Goal: Task Accomplishment & Management: Complete application form

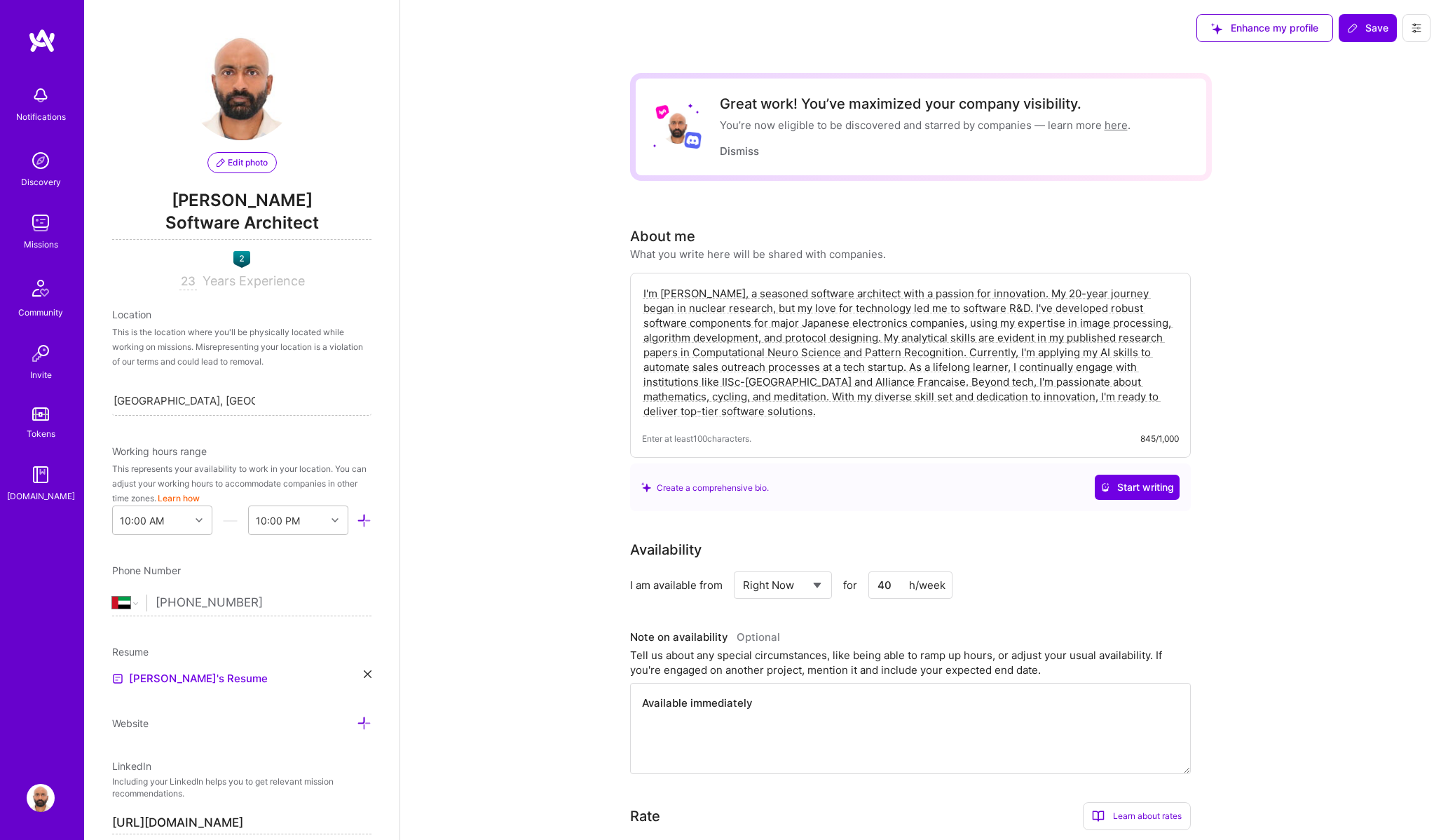
select select "AE"
select select "Right Now"
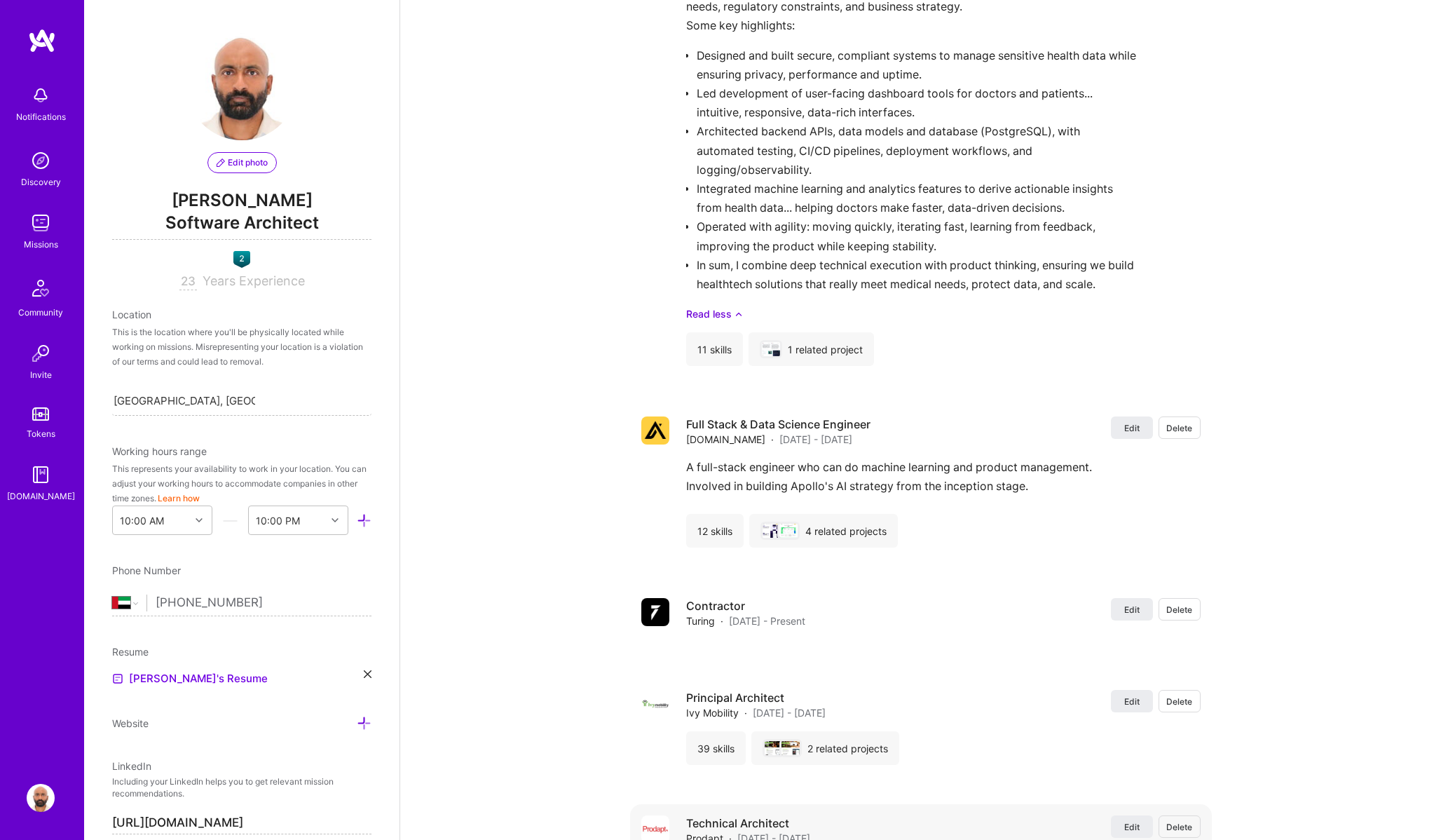
scroll to position [2151, 0]
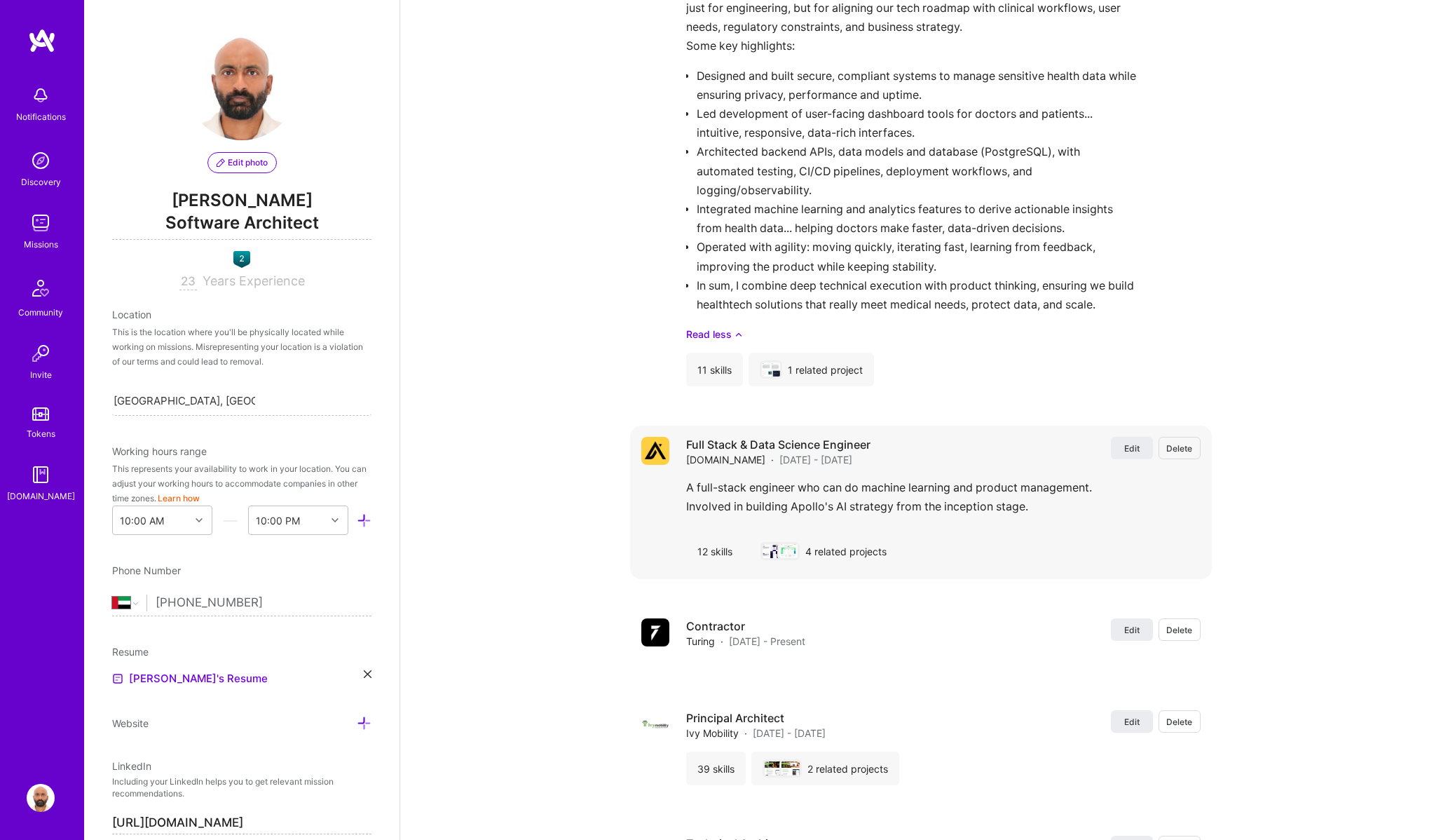
click at [746, 492] on div "A full-stack engineer who can do machine learning and product management. Invol…" at bounding box center [943, 501] width 515 height 45
click at [270, 283] on span "Years Experience" at bounding box center [253, 281] width 102 height 15
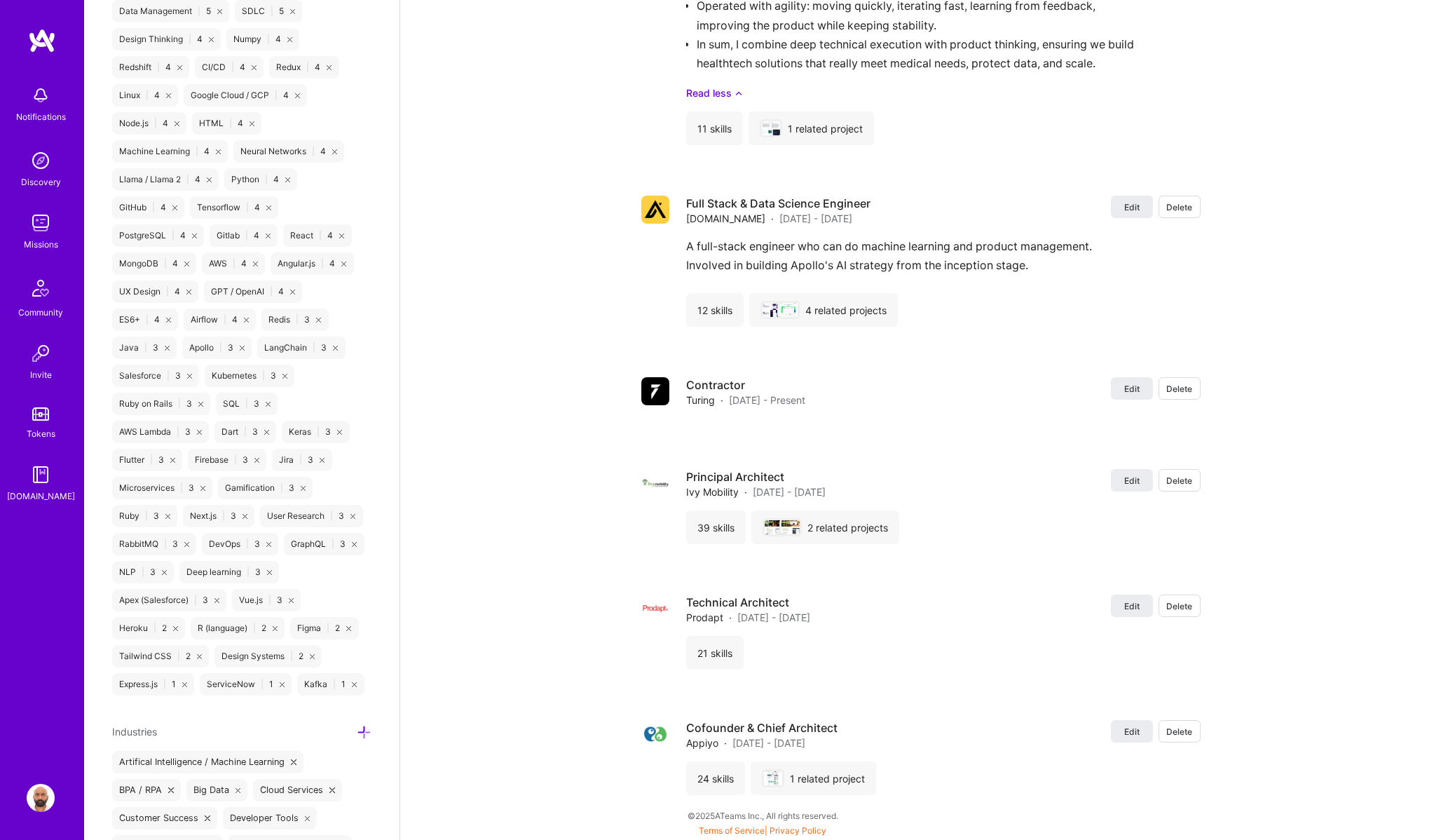
scroll to position [2125, 0]
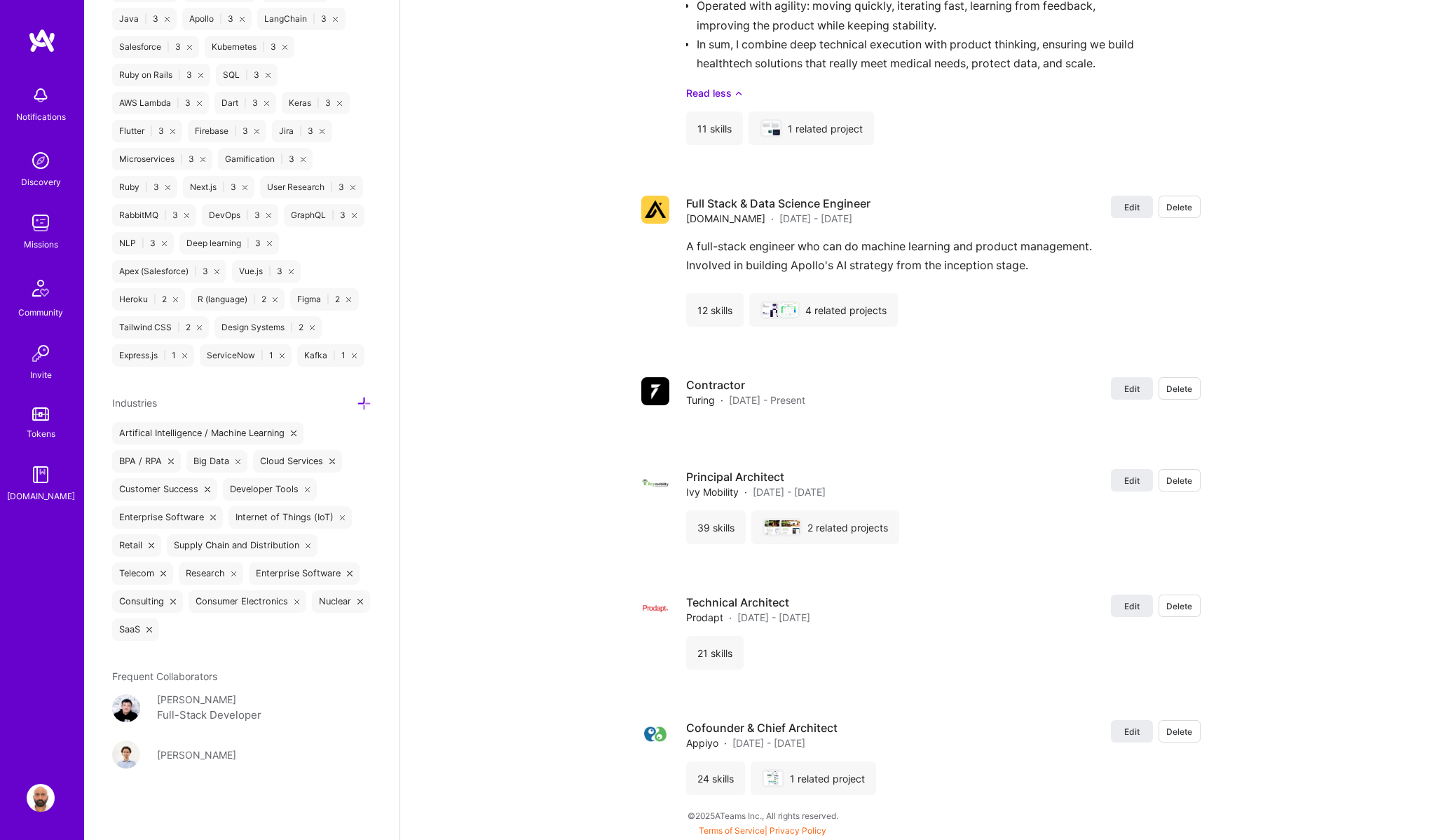
click at [42, 101] on img at bounding box center [41, 95] width 28 height 28
click at [46, 173] on img at bounding box center [41, 160] width 28 height 28
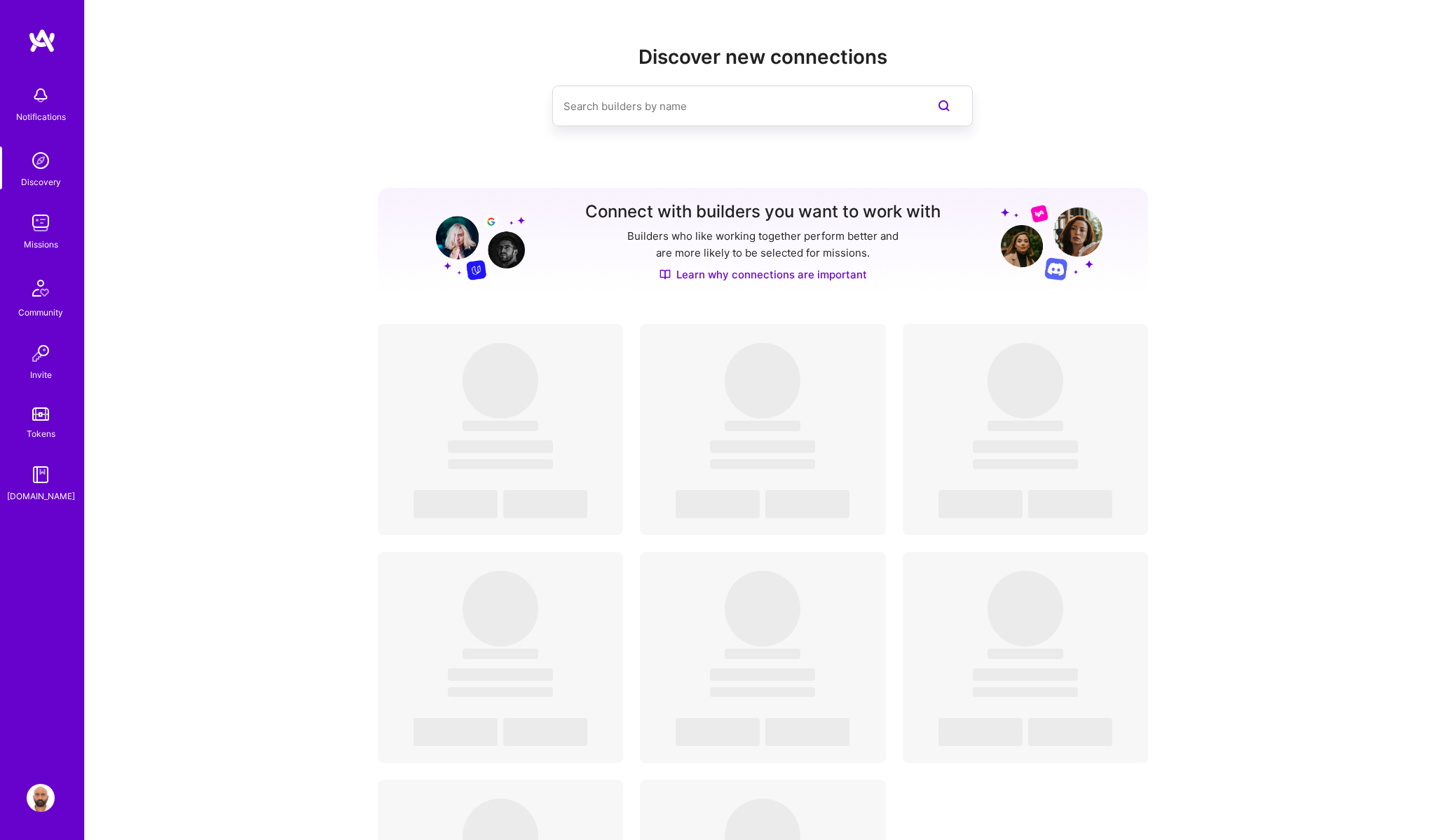
click at [37, 236] on img at bounding box center [41, 223] width 28 height 28
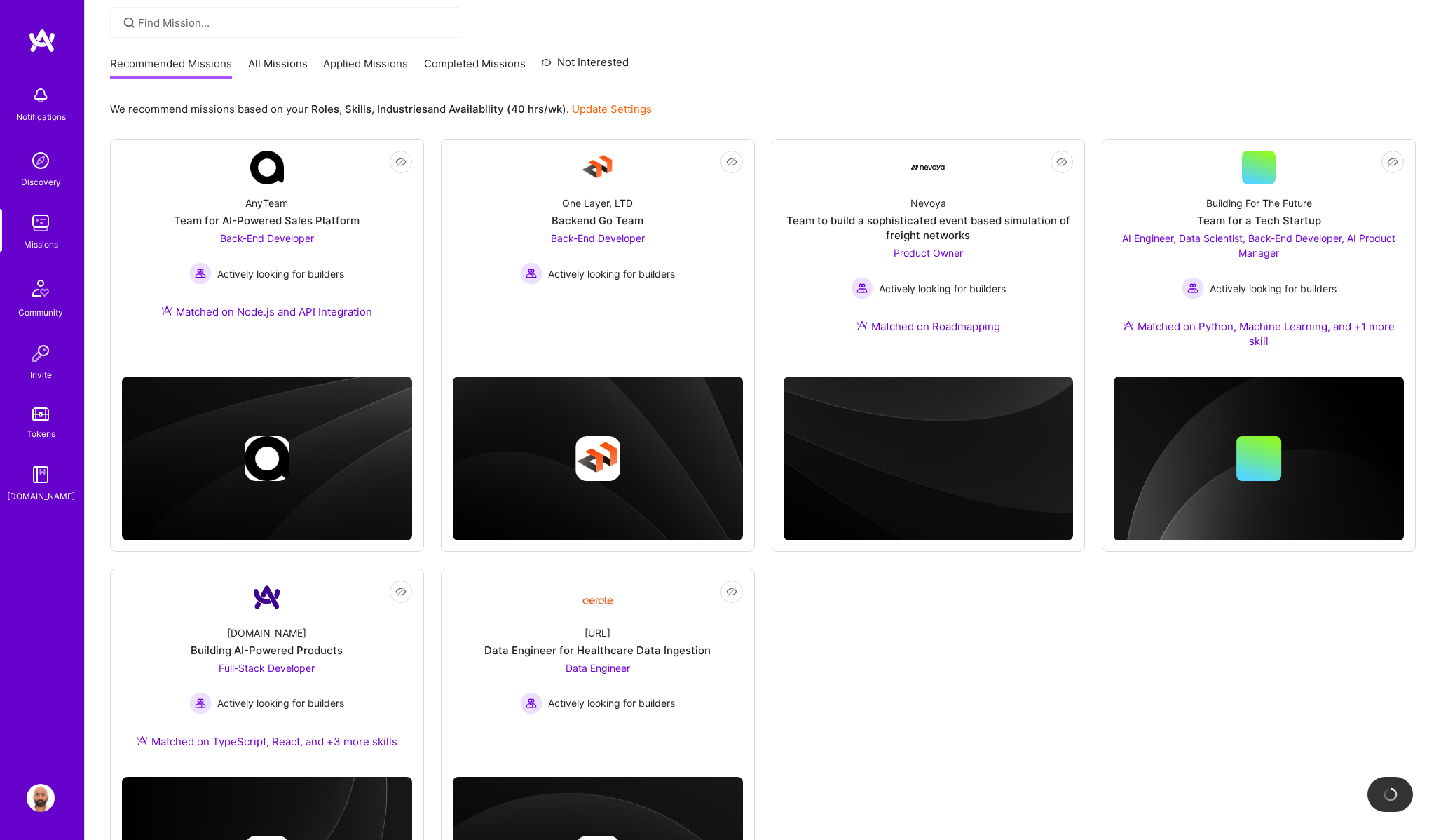
scroll to position [242, 0]
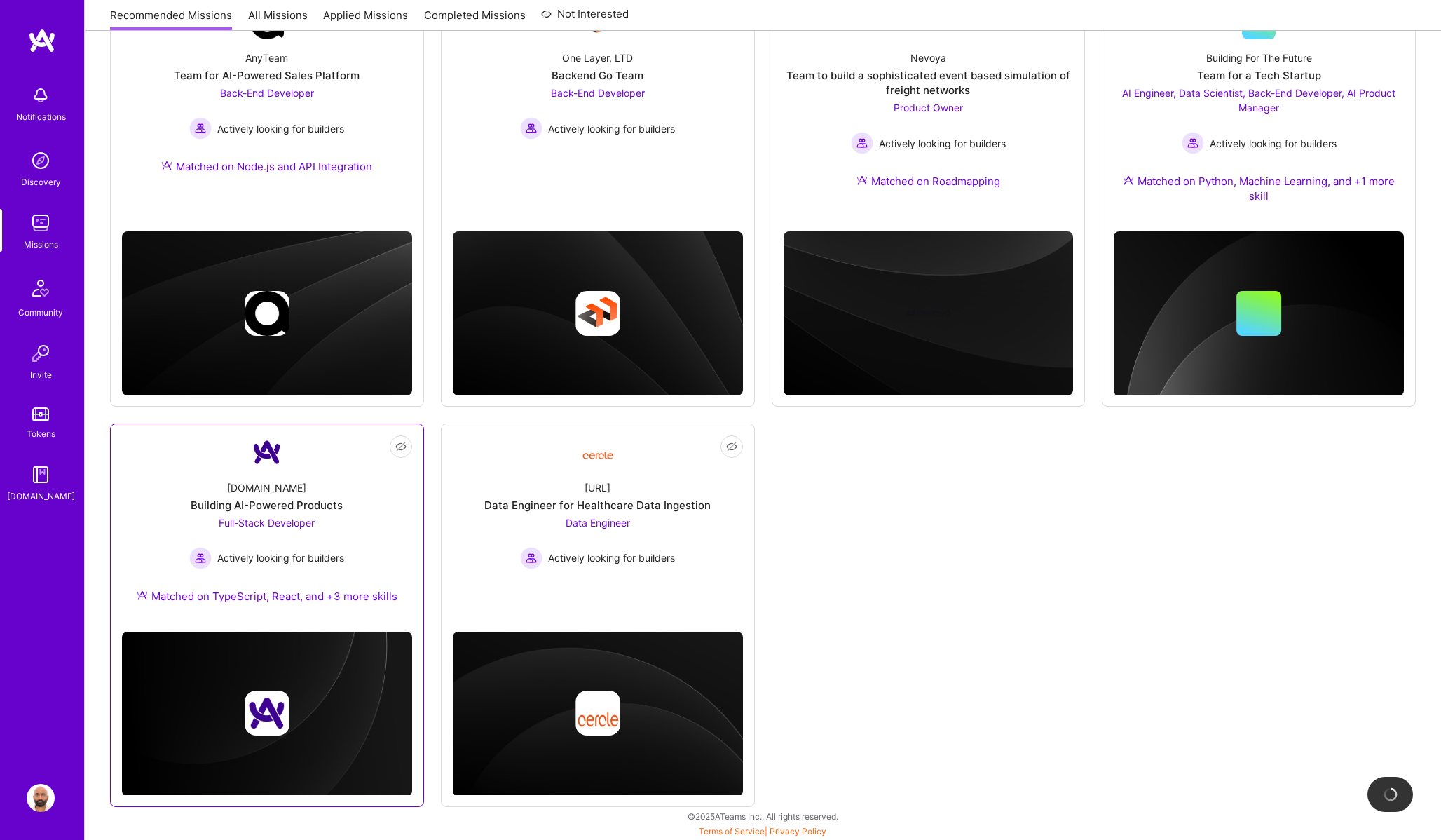
click at [278, 497] on div "[DOMAIN_NAME] Building AI-Powered Products Full-Stack Developer Actively lookin…" at bounding box center [267, 545] width 290 height 152
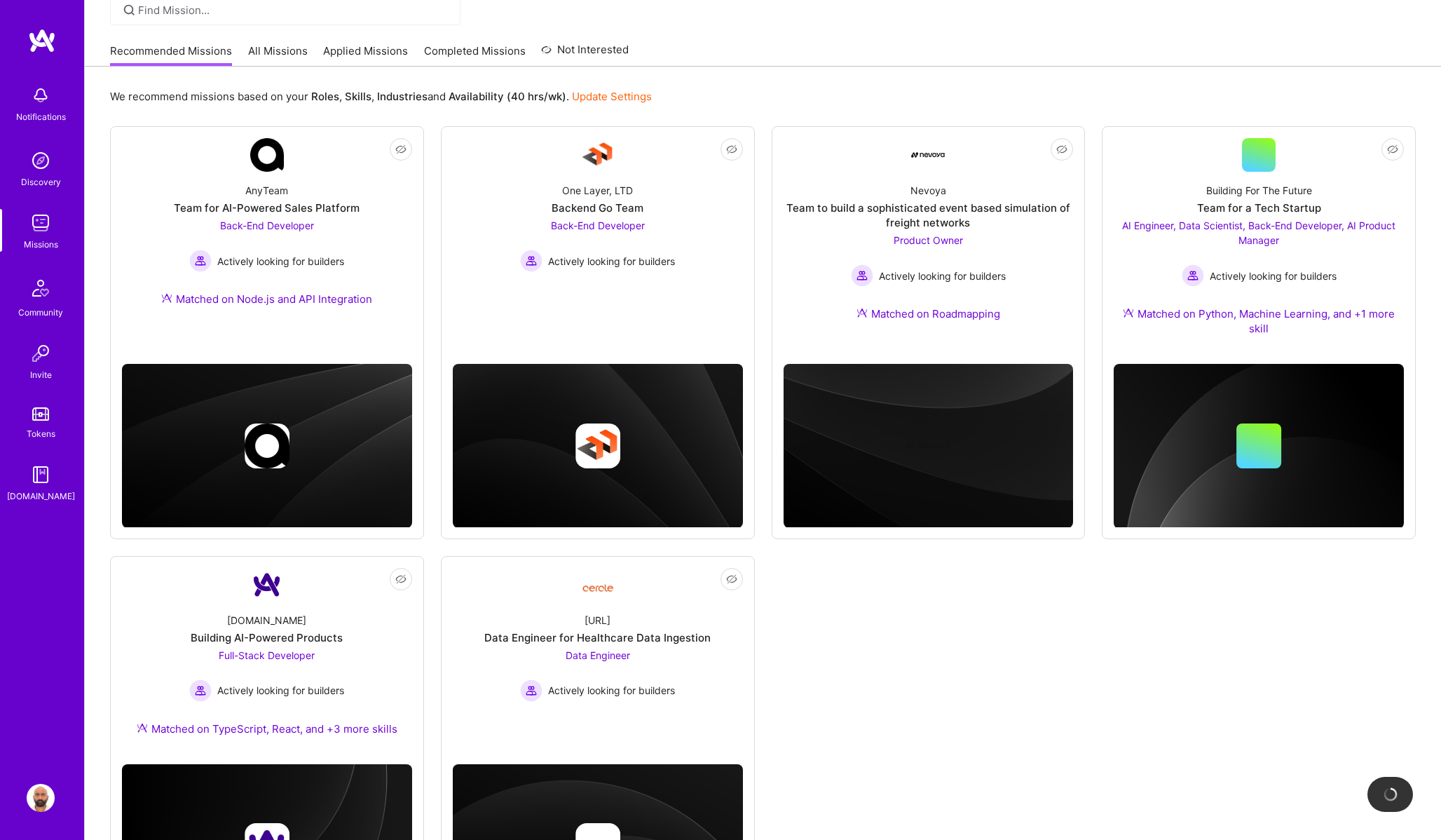
scroll to position [109, 0]
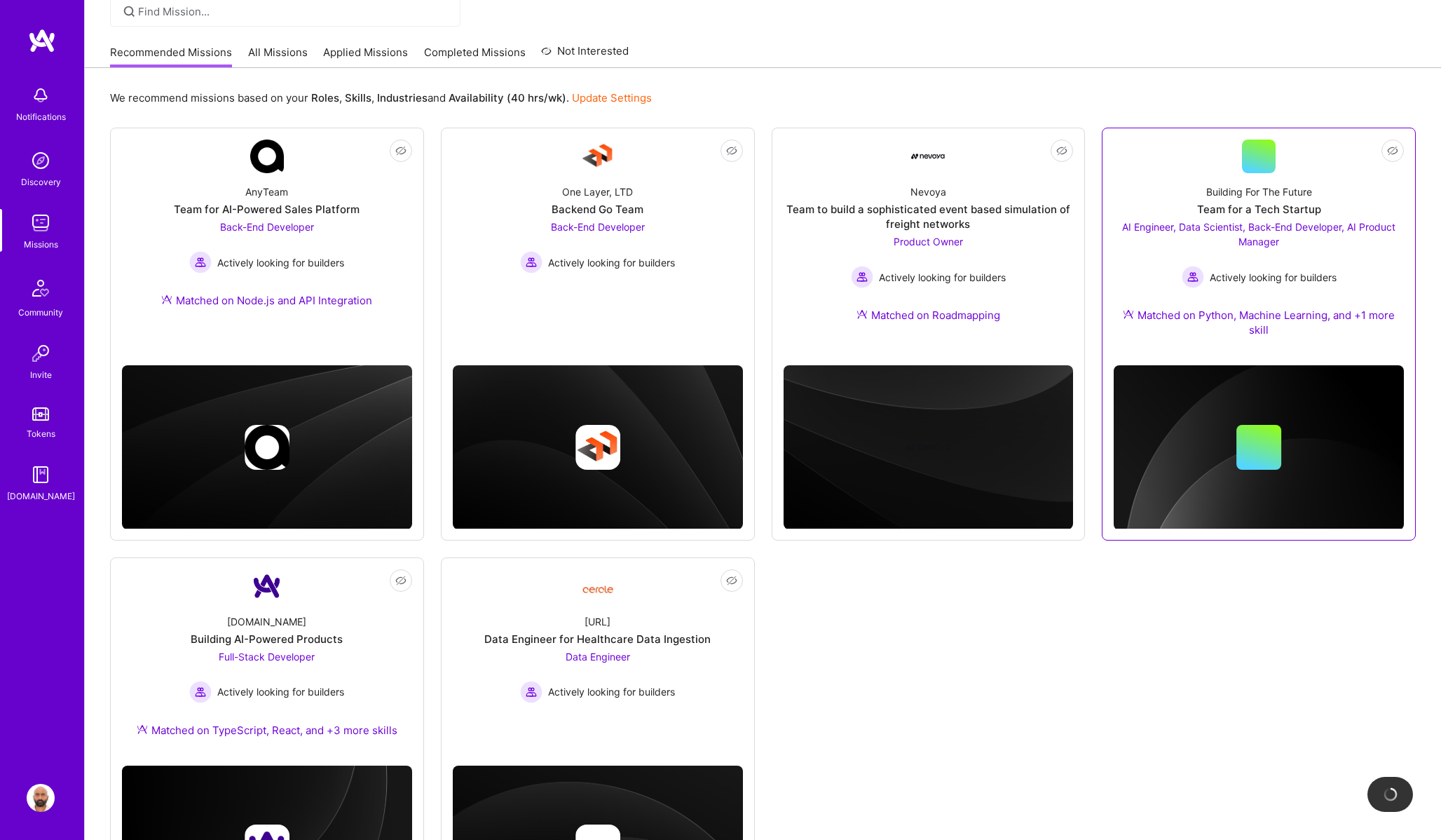
click at [1156, 272] on div "Actively looking for builders" at bounding box center [1259, 277] width 290 height 23
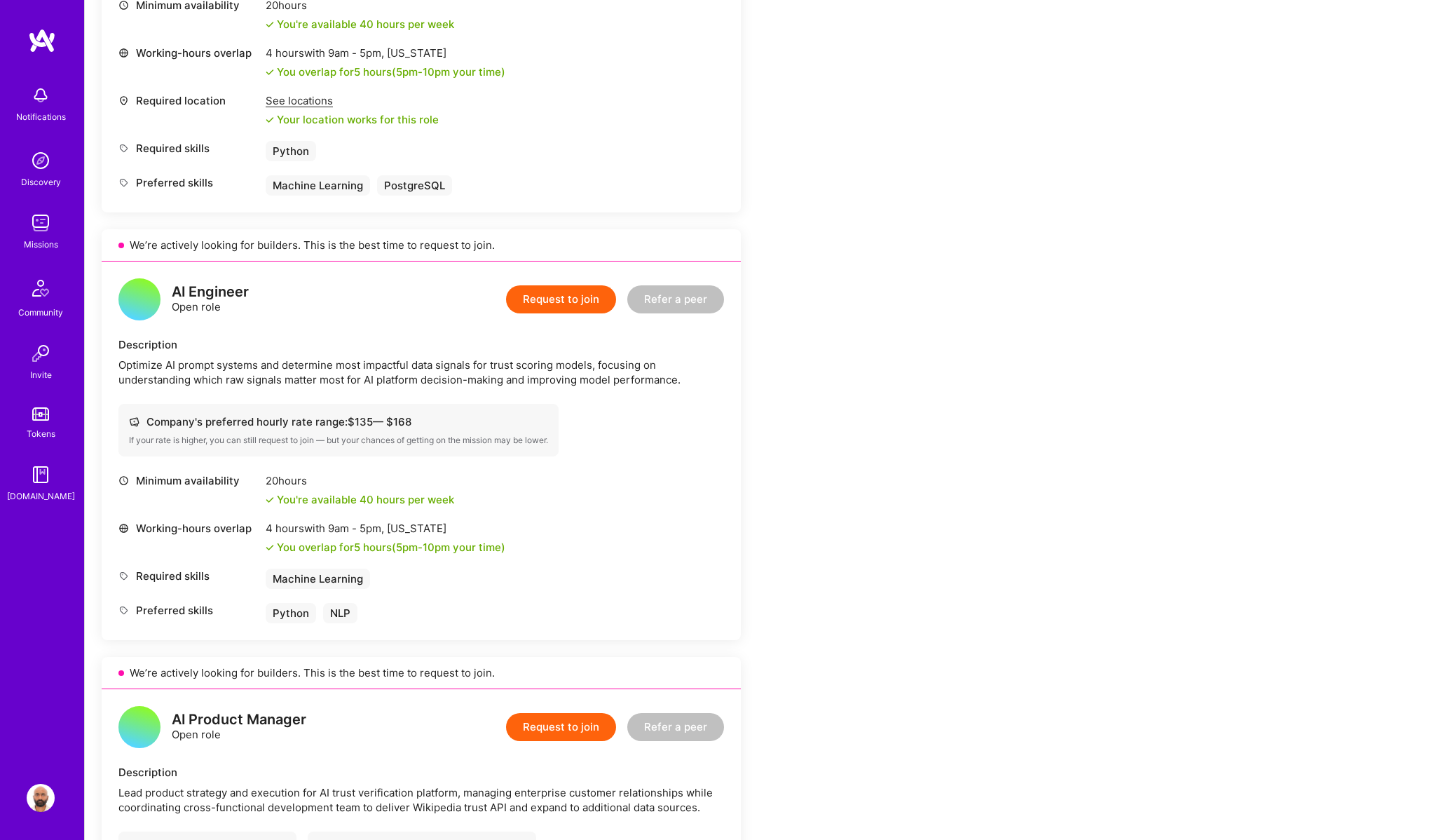
scroll to position [716, 0]
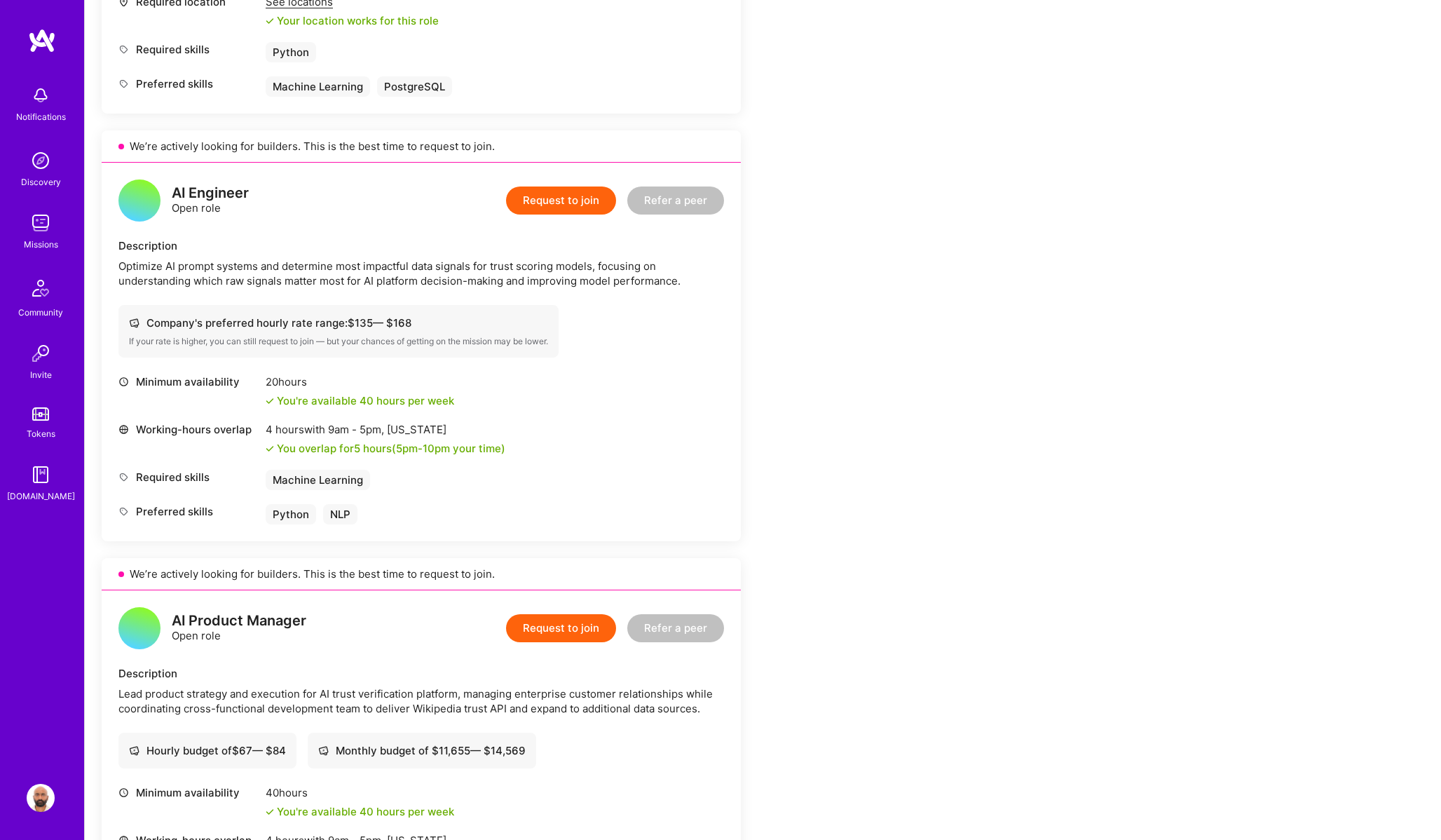
click at [563, 202] on button "Request to join" at bounding box center [561, 200] width 110 height 28
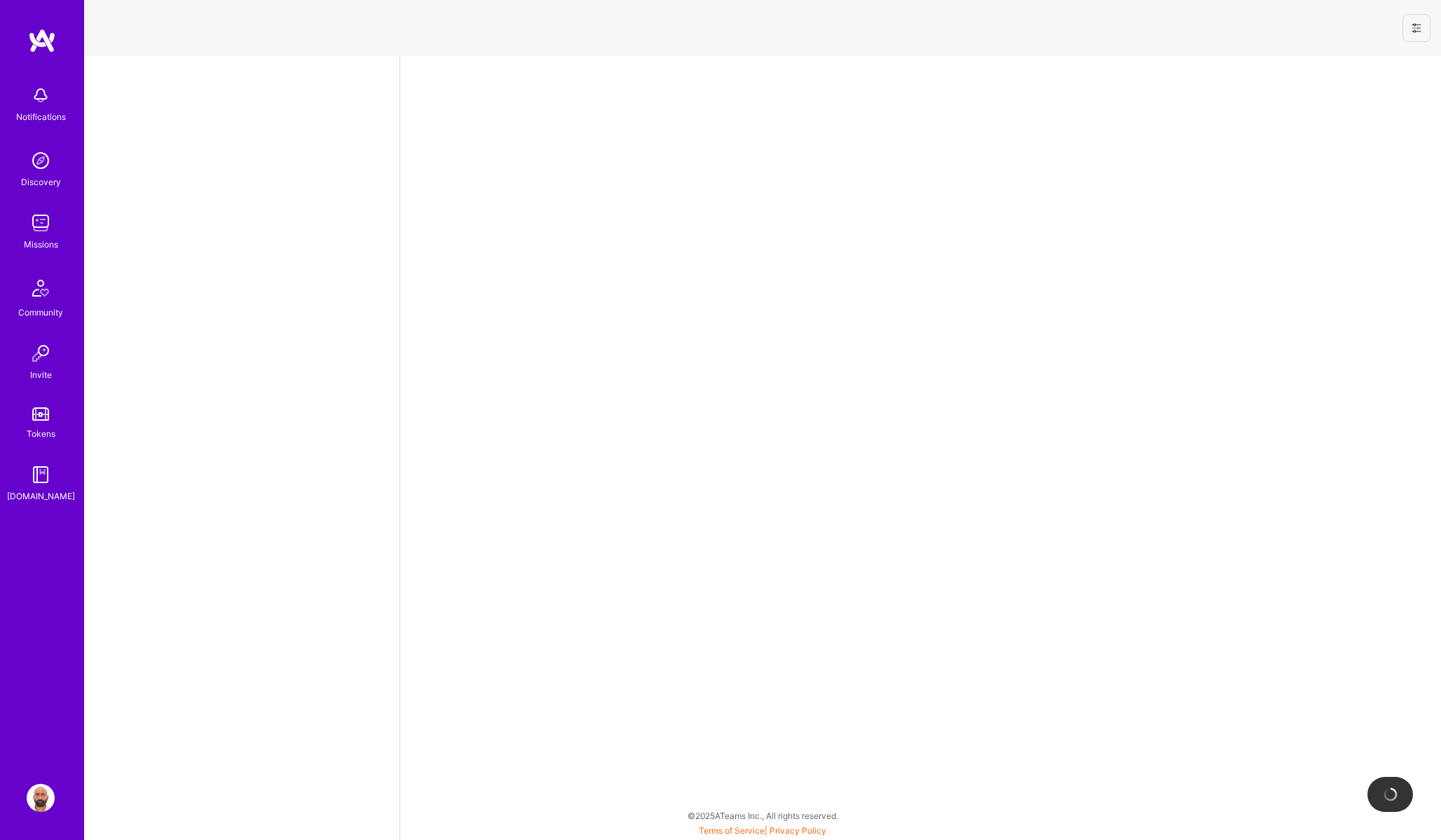
select select "AE"
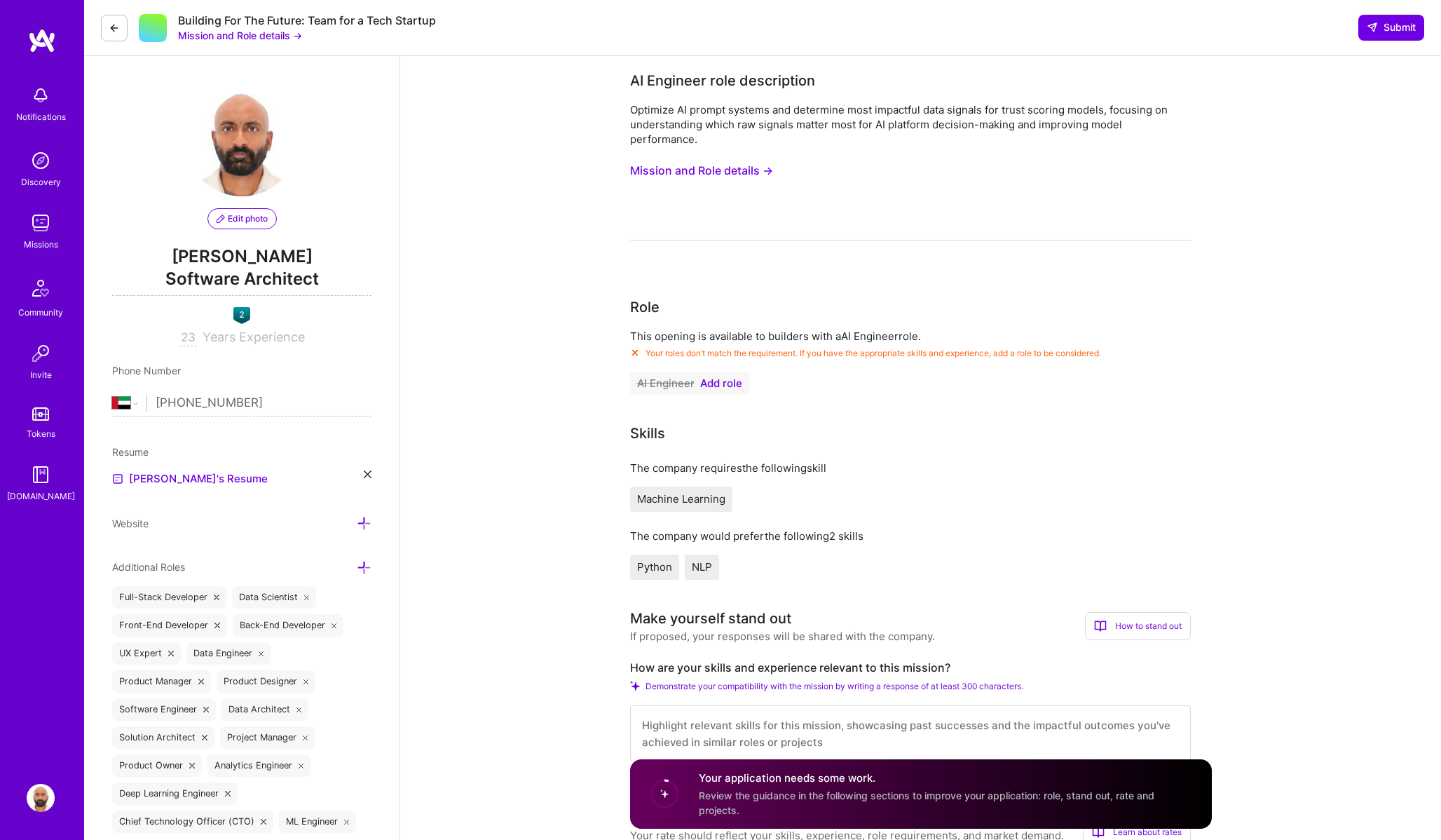
click at [717, 385] on span "Add role" at bounding box center [722, 383] width 42 height 11
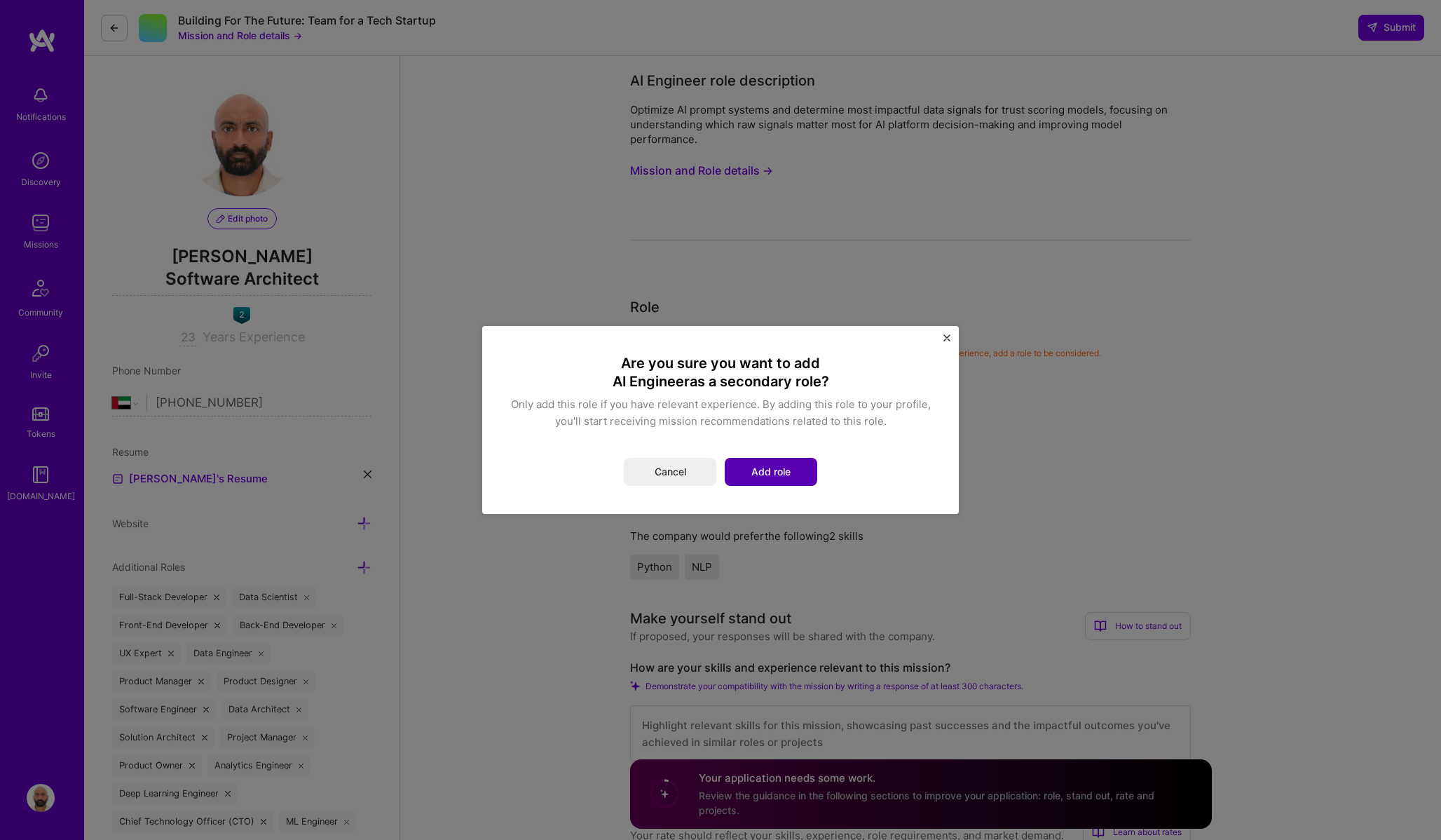
click at [757, 468] on button "Add role" at bounding box center [770, 472] width 92 height 28
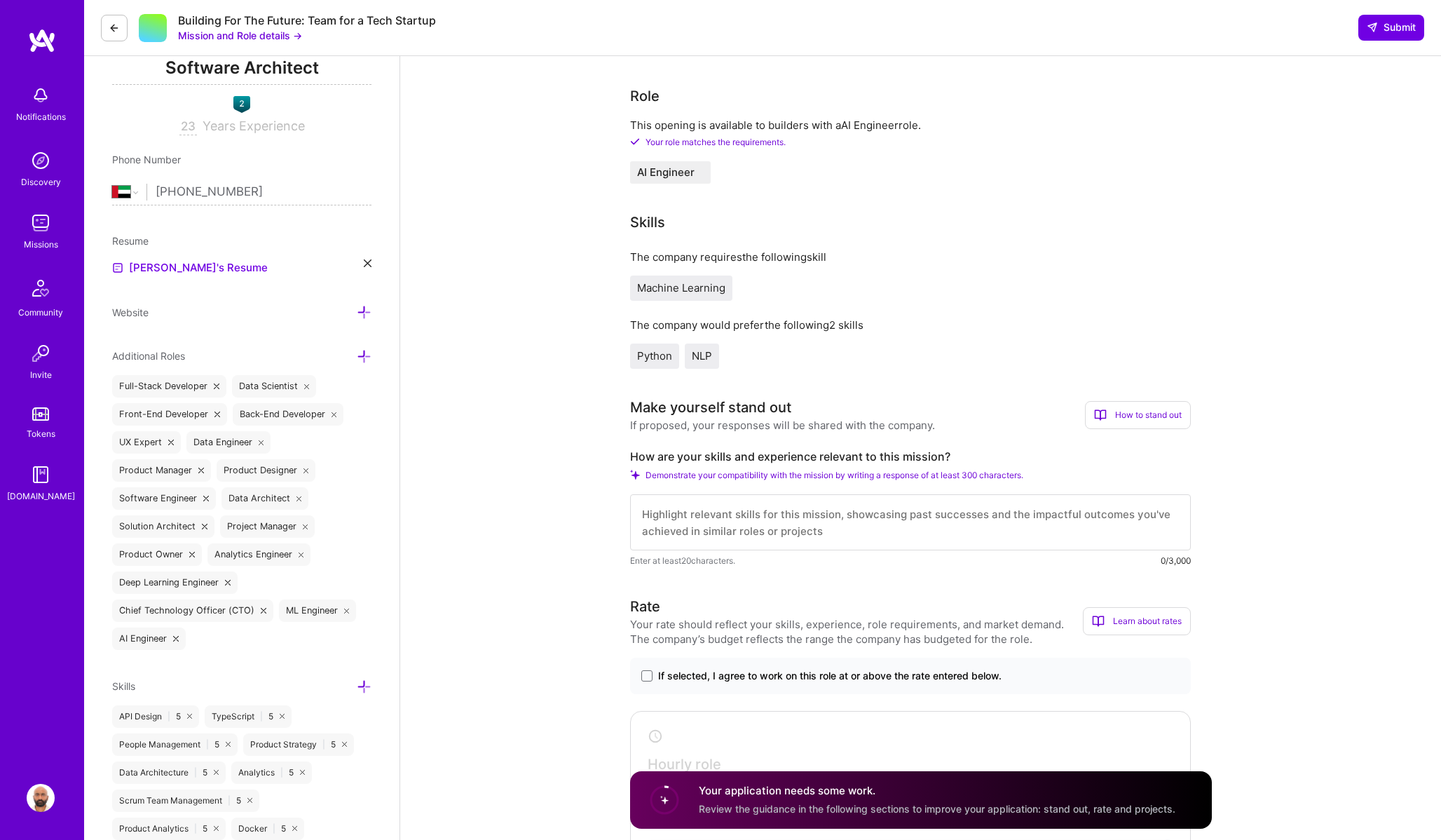
scroll to position [221, 0]
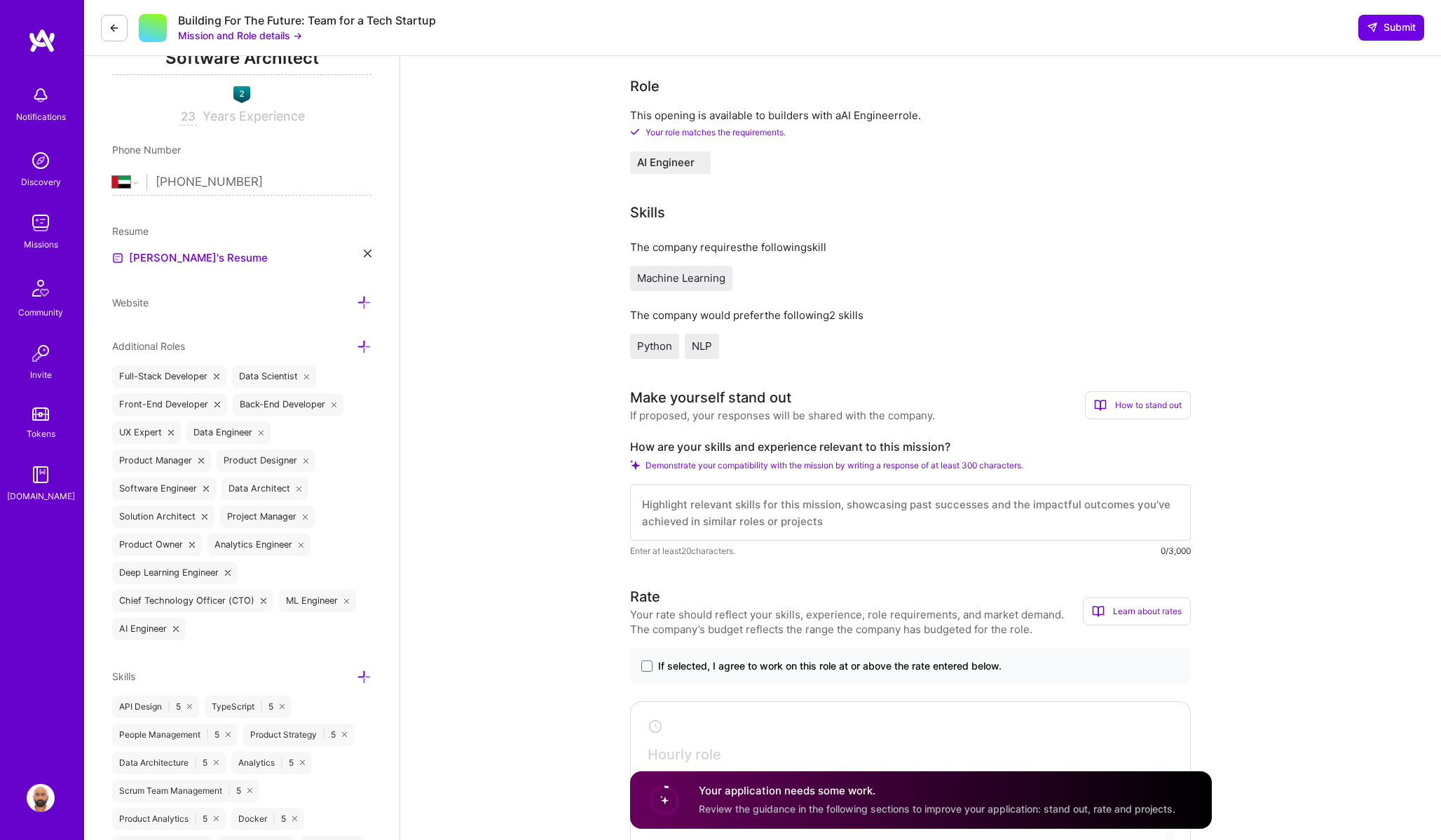
click at [747, 515] on textarea at bounding box center [910, 512] width 560 height 56
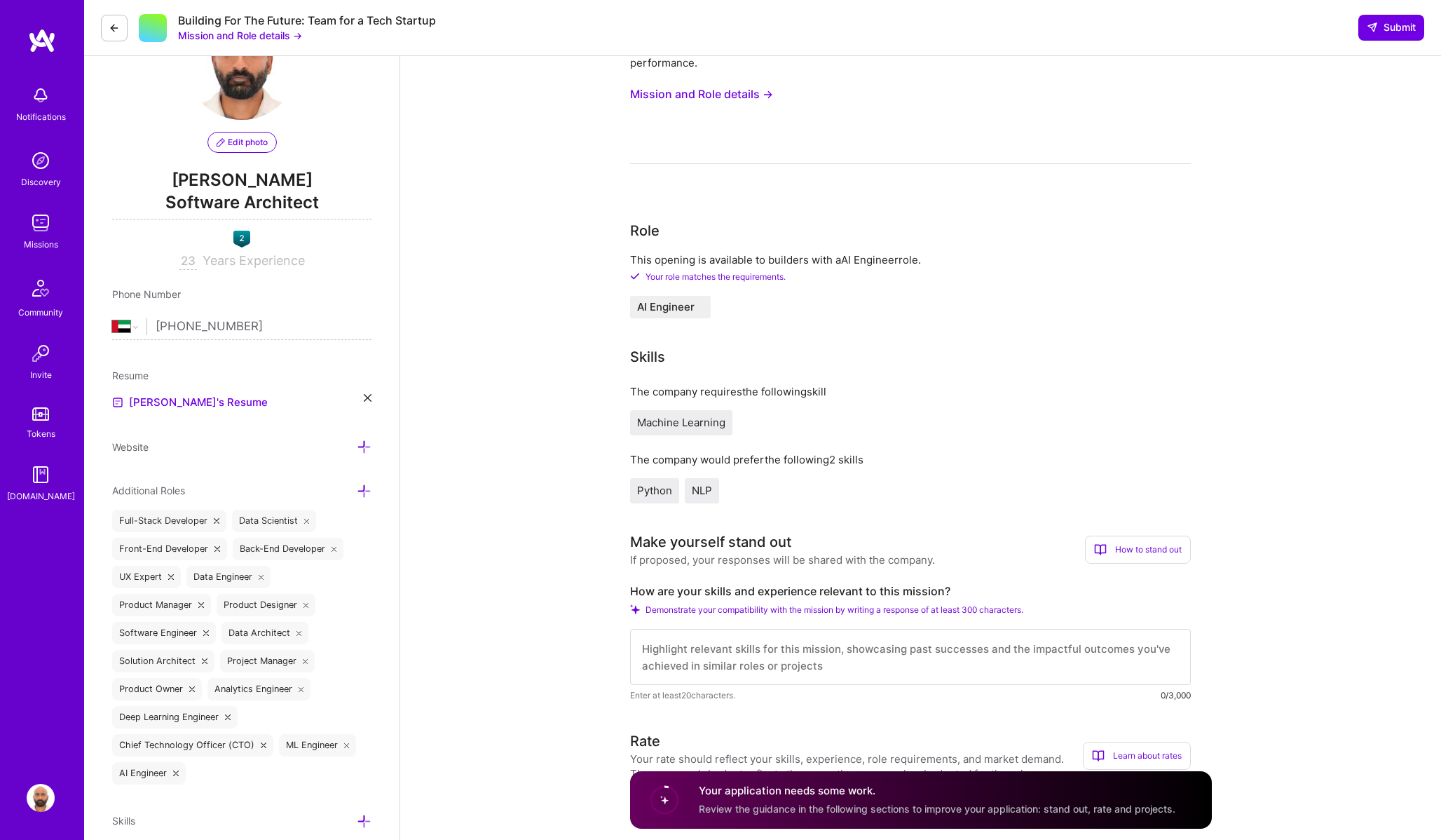
scroll to position [0, 0]
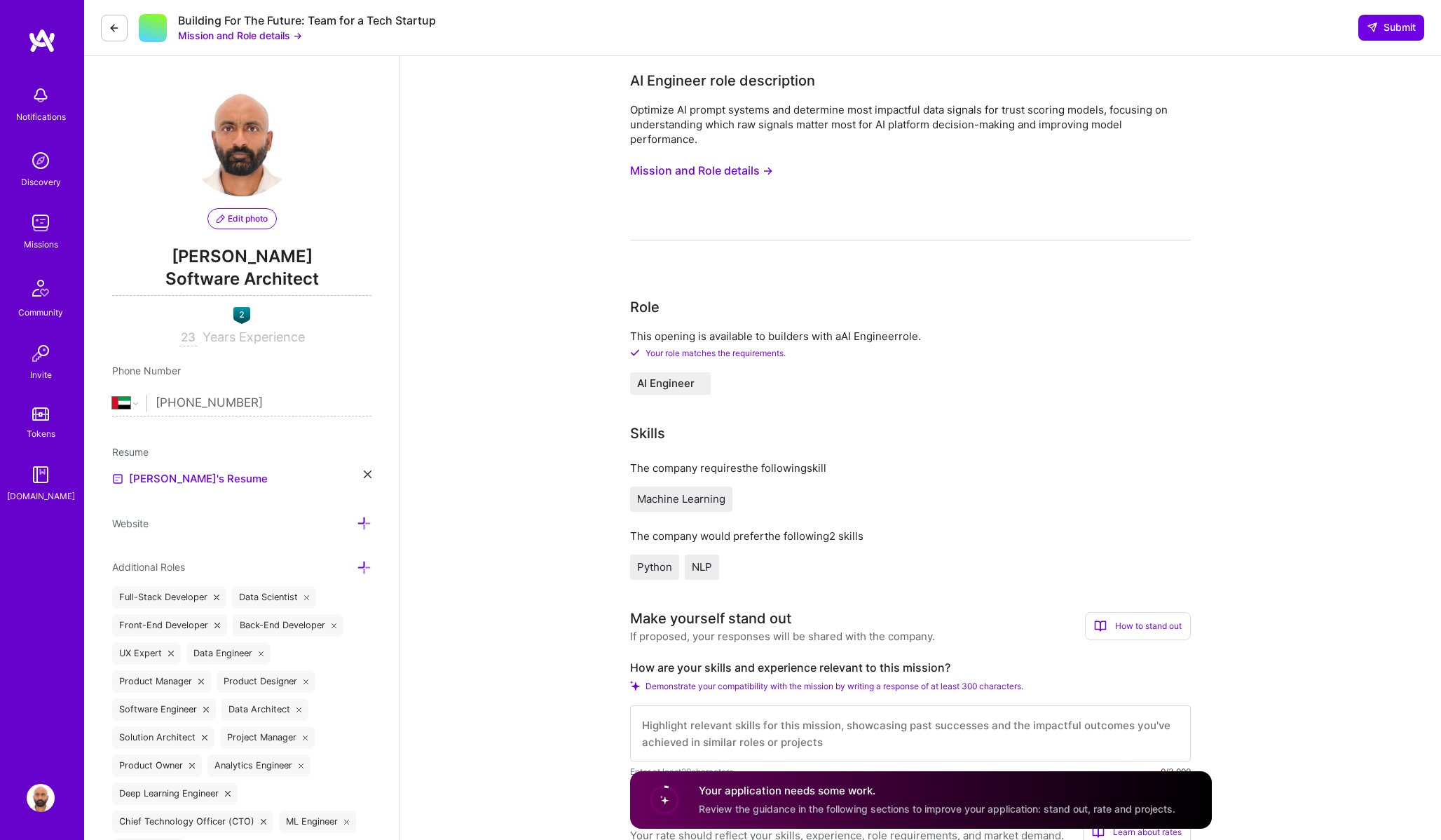
click at [712, 174] on button "Mission and Role details →" at bounding box center [701, 171] width 143 height 26
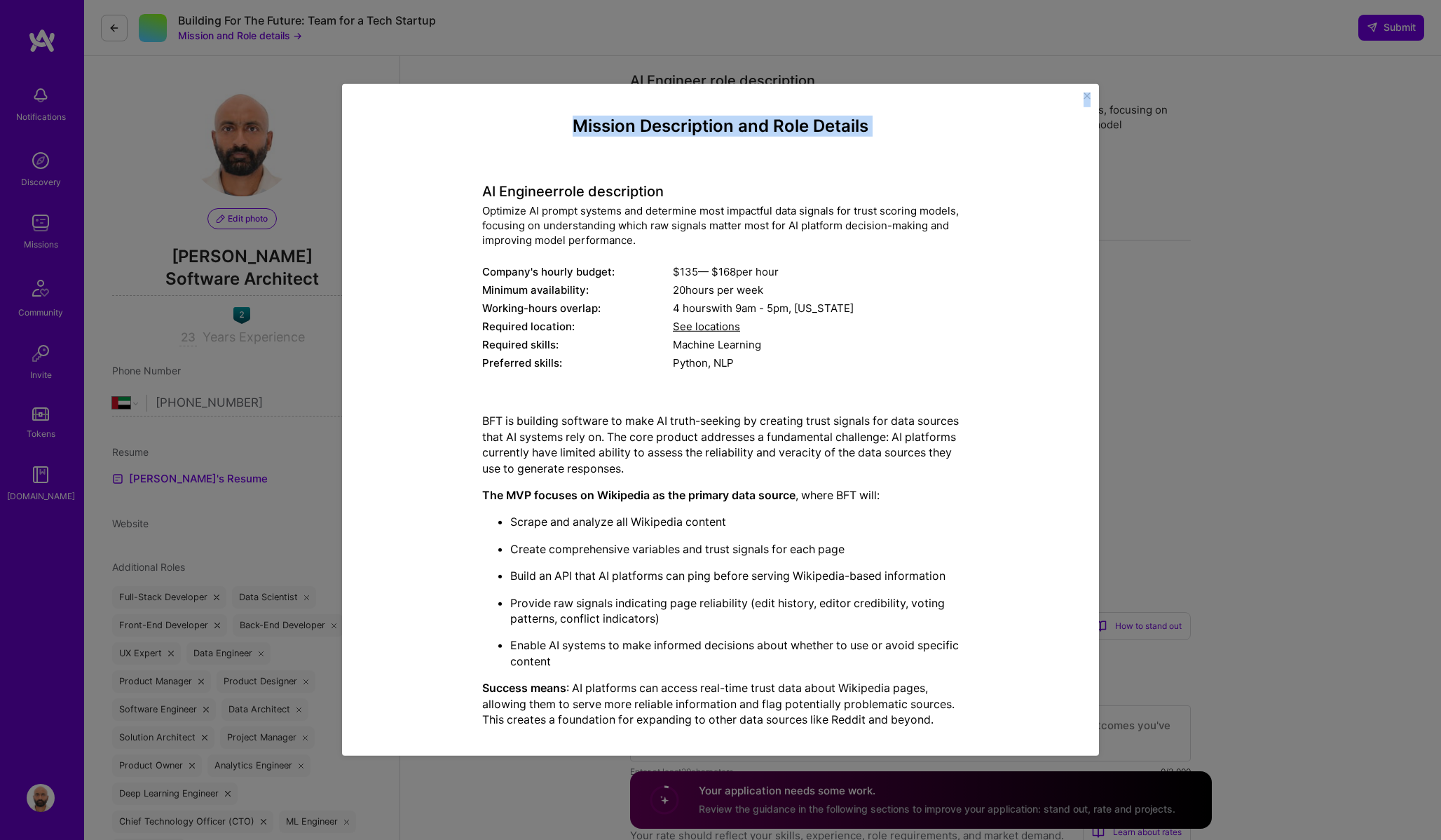
scroll to position [147, 0]
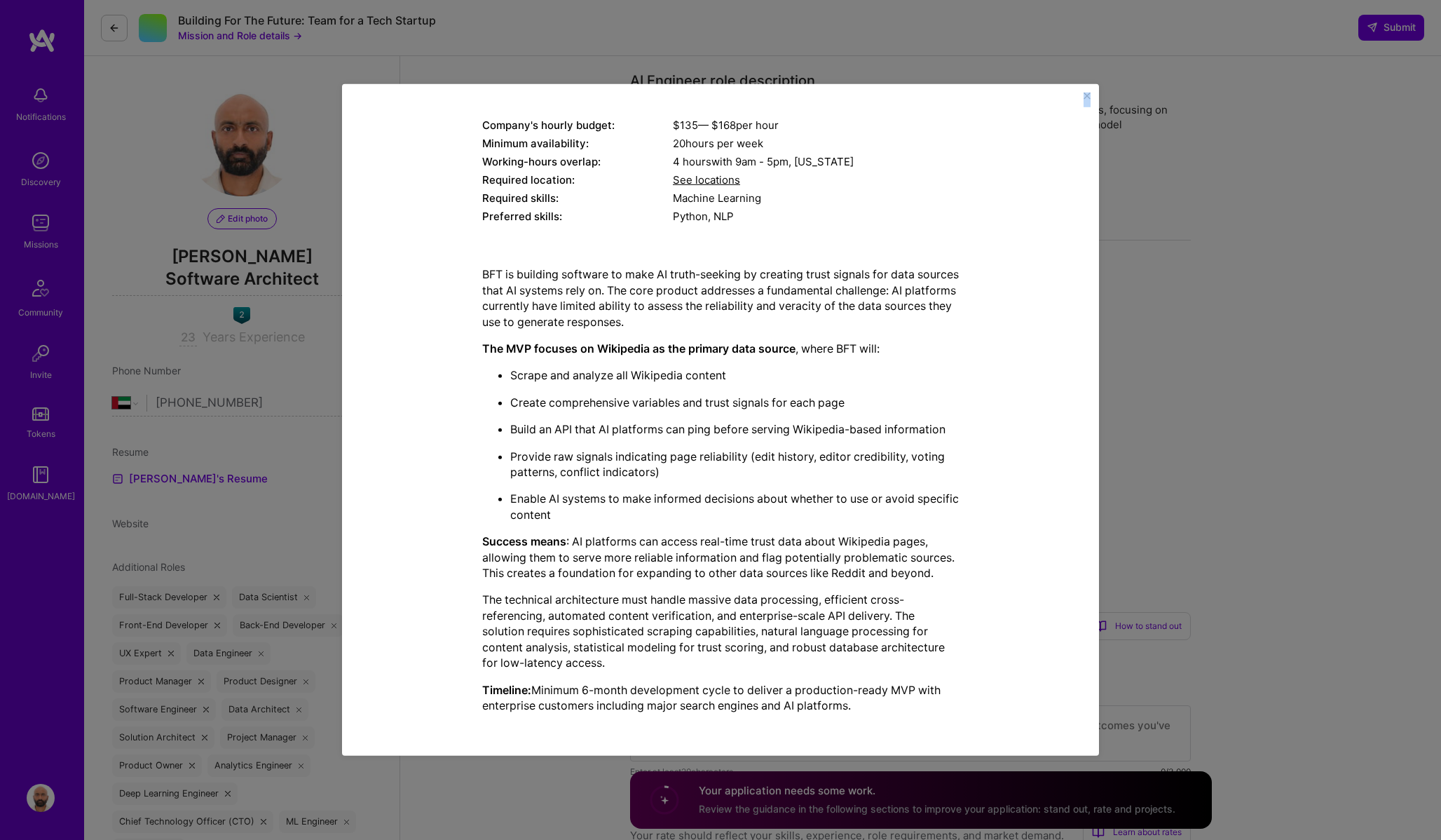
drag, startPoint x: 484, startPoint y: 193, endPoint x: 907, endPoint y: 726, distance: 680.5
click at [907, 726] on div "Mission Description and Role Details AI Engineer role description Optimize AI p…" at bounding box center [720, 420] width 715 height 629
copy div "LO Ipsumdol sita consectetur Adipisci EL seddoe tempori utl etdolorem aliq enim…"
click at [542, 250] on div "Mission Description and Role Details AI Engineer role description Optimize AI p…" at bounding box center [720, 346] width 477 height 754
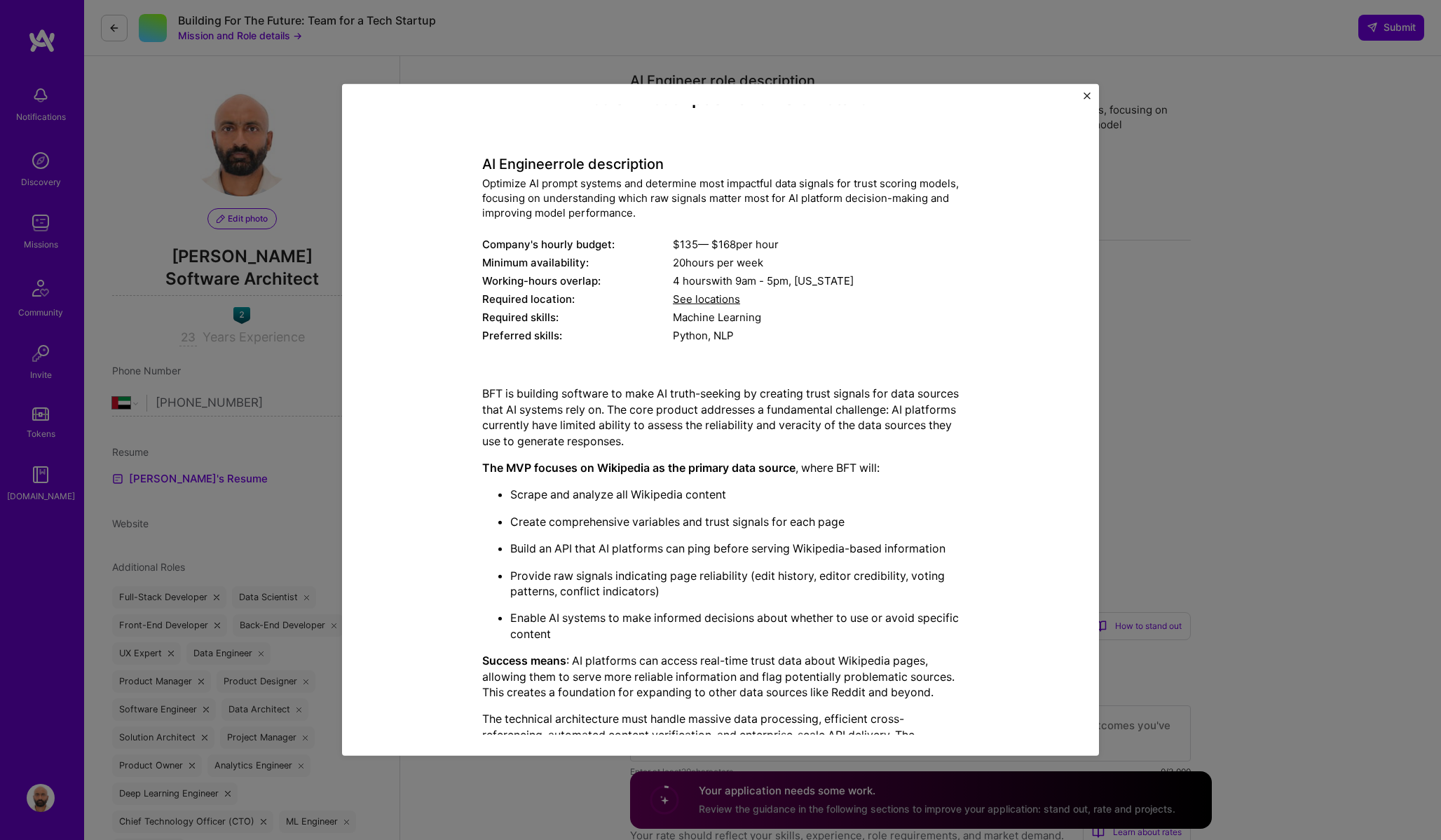
scroll to position [0, 0]
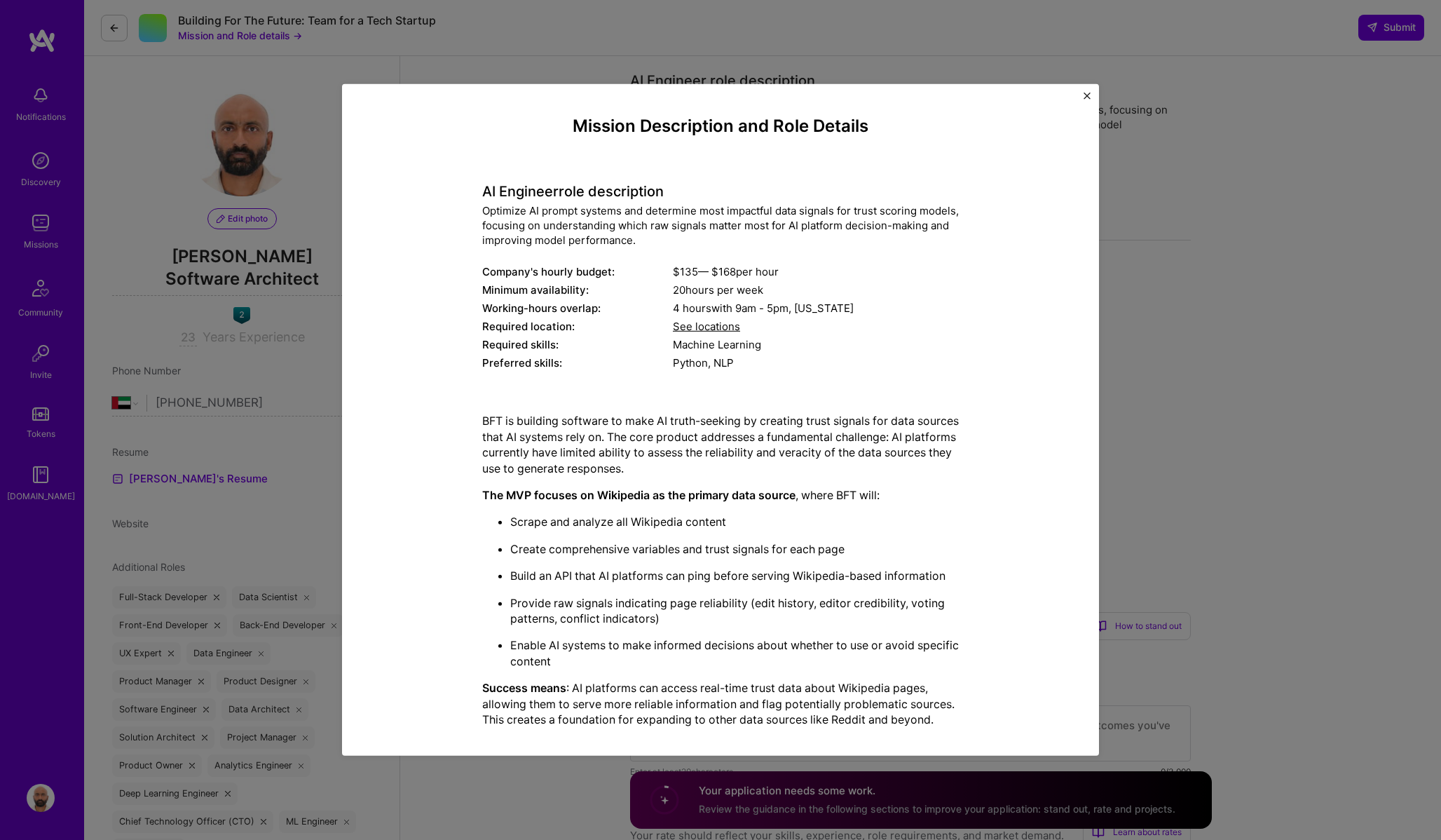
click at [1090, 91] on div "Mission Description and Role Details AI Engineer role description Optimize AI p…" at bounding box center [720, 420] width 757 height 672
click at [1088, 94] on img "Close" at bounding box center [1087, 96] width 7 height 7
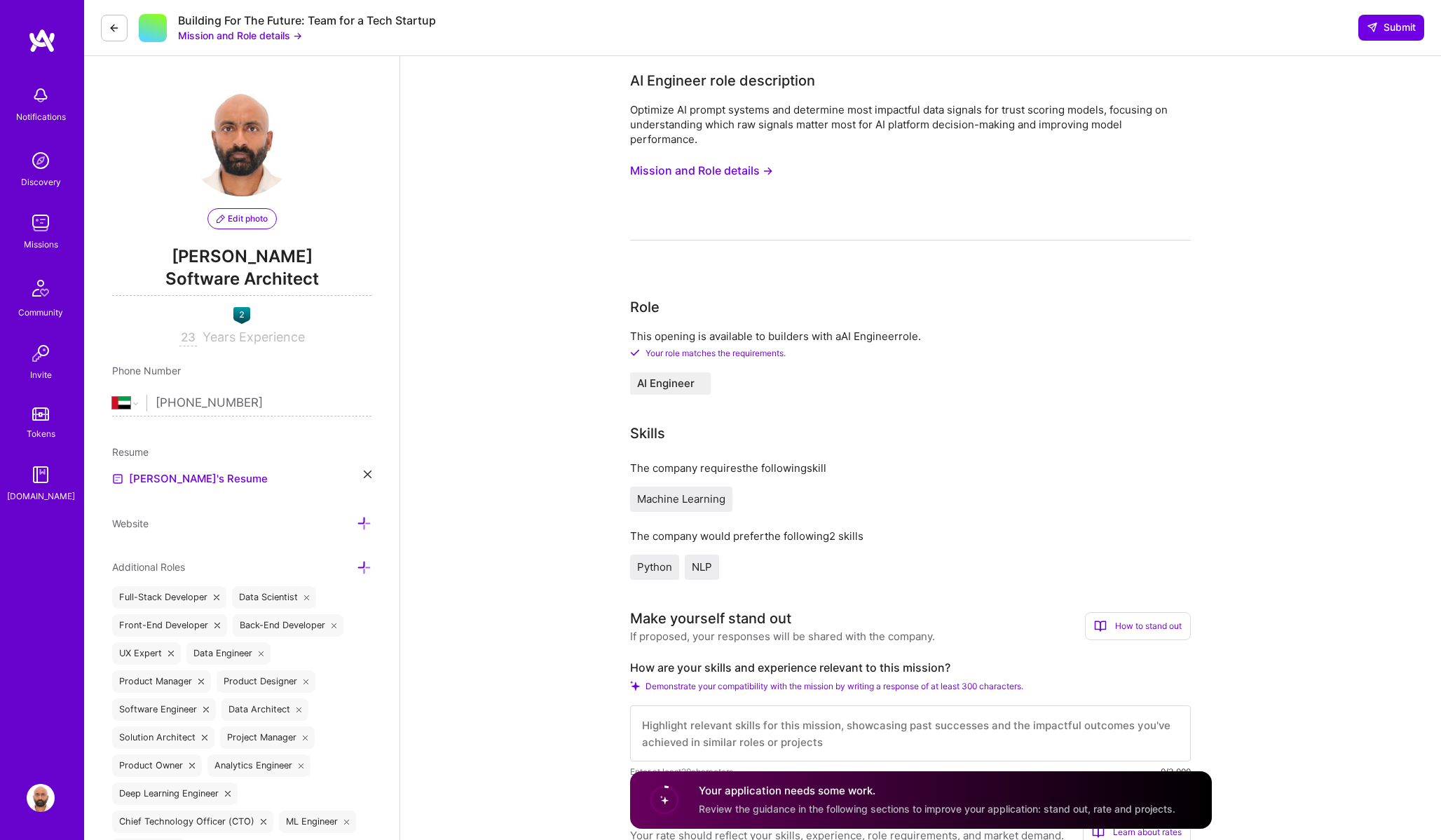
click at [772, 669] on label "How are your skills and experience relevant to this mission?" at bounding box center [910, 668] width 560 height 15
copy label "How are your skills and experience relevant to this mission?"
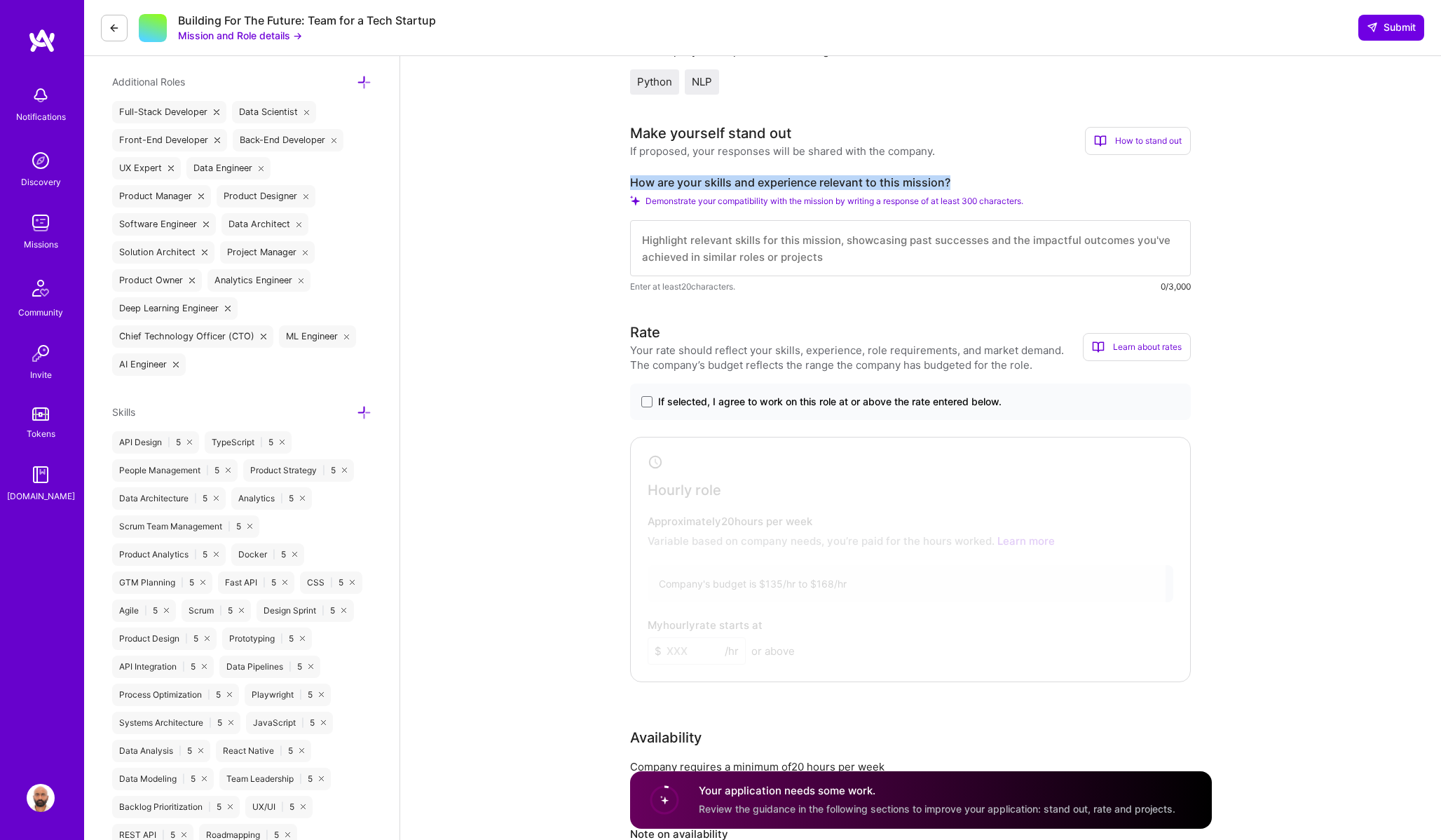
scroll to position [542, 0]
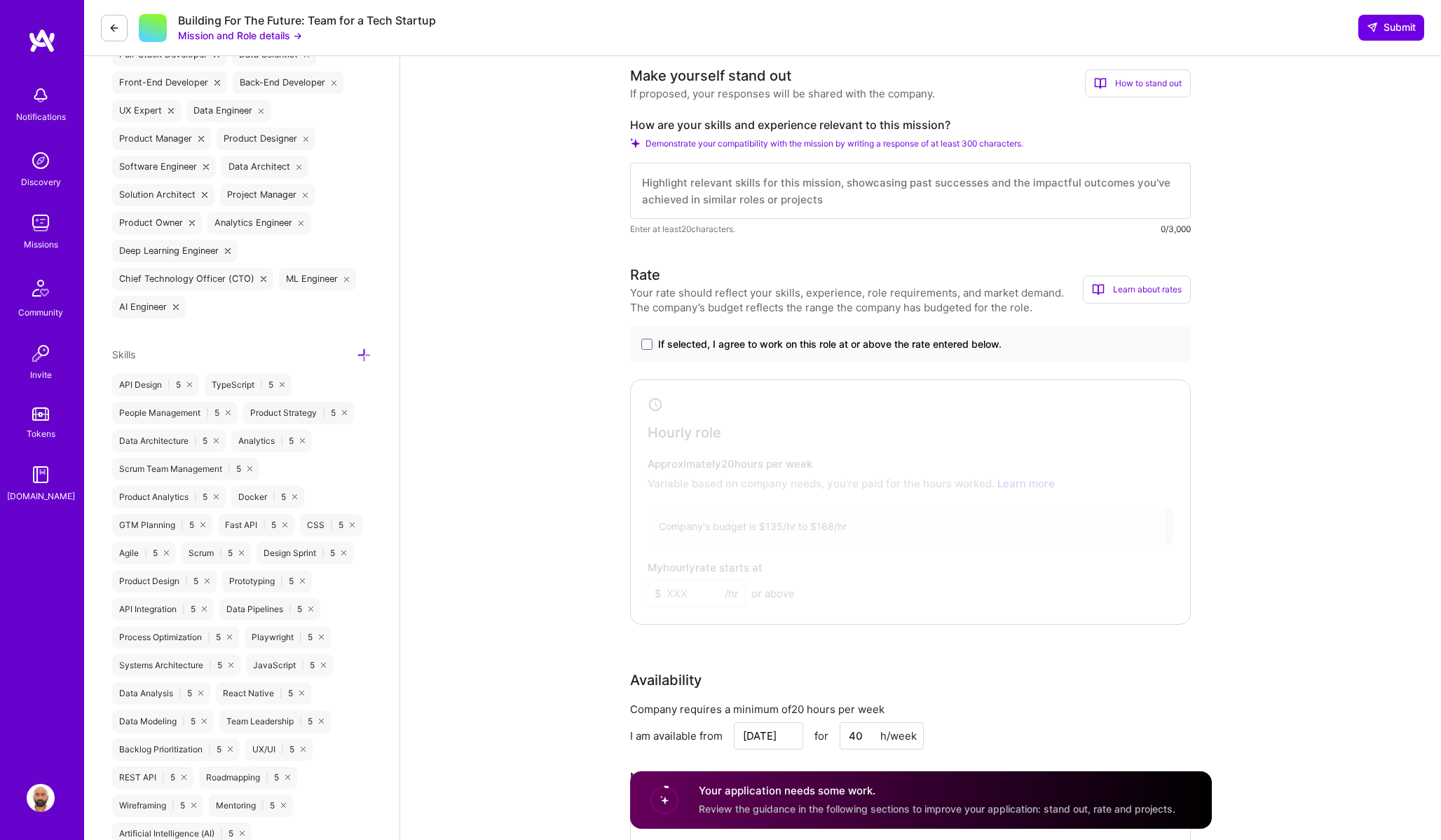
click at [683, 188] on textarea at bounding box center [910, 190] width 560 height 56
paste textarea "Lo ipsumd sit ametconsec adi elitse doeiusmo te INC’u laboree do magnaali enima…"
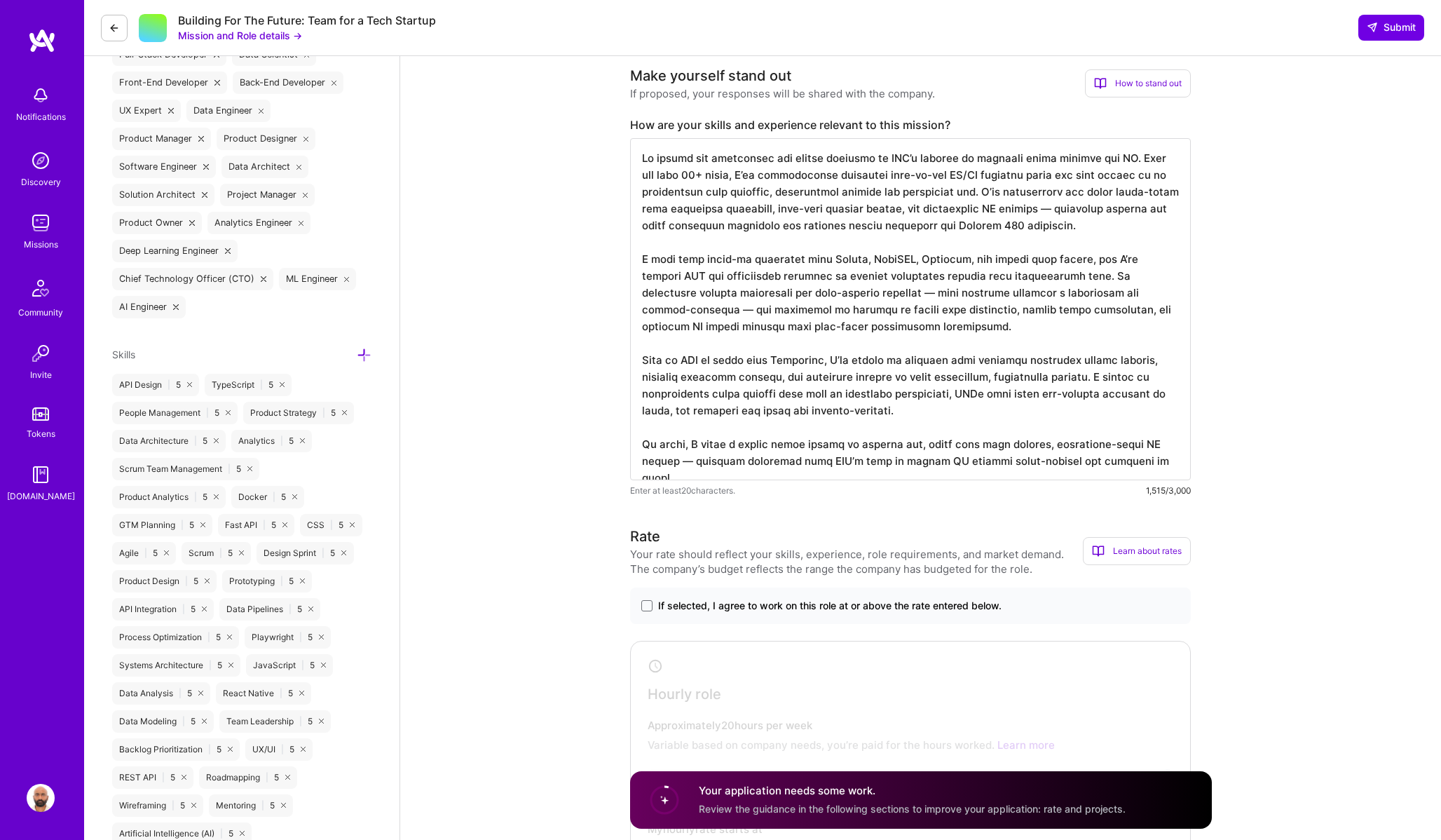
drag, startPoint x: 1021, startPoint y: 207, endPoint x: 1010, endPoint y: 208, distance: 11.0
click at [1010, 208] on textarea at bounding box center [910, 309] width 560 height 342
drag, startPoint x: 839, startPoint y: 293, endPoint x: 828, endPoint y: 294, distance: 11.0
click at [828, 294] on textarea at bounding box center [910, 309] width 560 height 342
drag, startPoint x: 1136, startPoint y: 295, endPoint x: 1120, endPoint y: 295, distance: 16.0
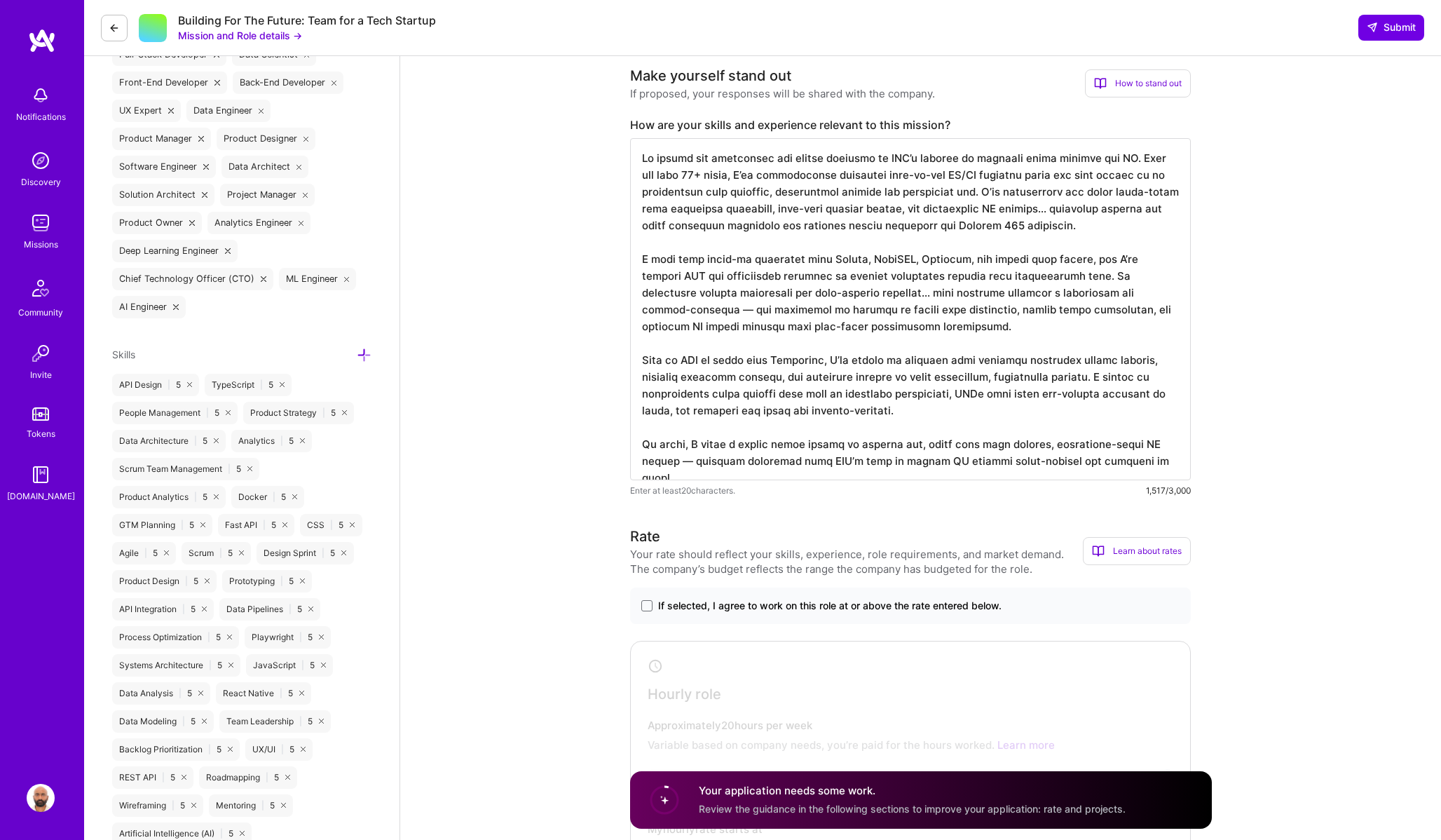
click at [1120, 295] on textarea at bounding box center [910, 309] width 560 height 342
drag, startPoint x: 651, startPoint y: 463, endPoint x: 631, endPoint y: 462, distance: 20.0
click at [631, 462] on textarea at bounding box center [910, 309] width 560 height 342
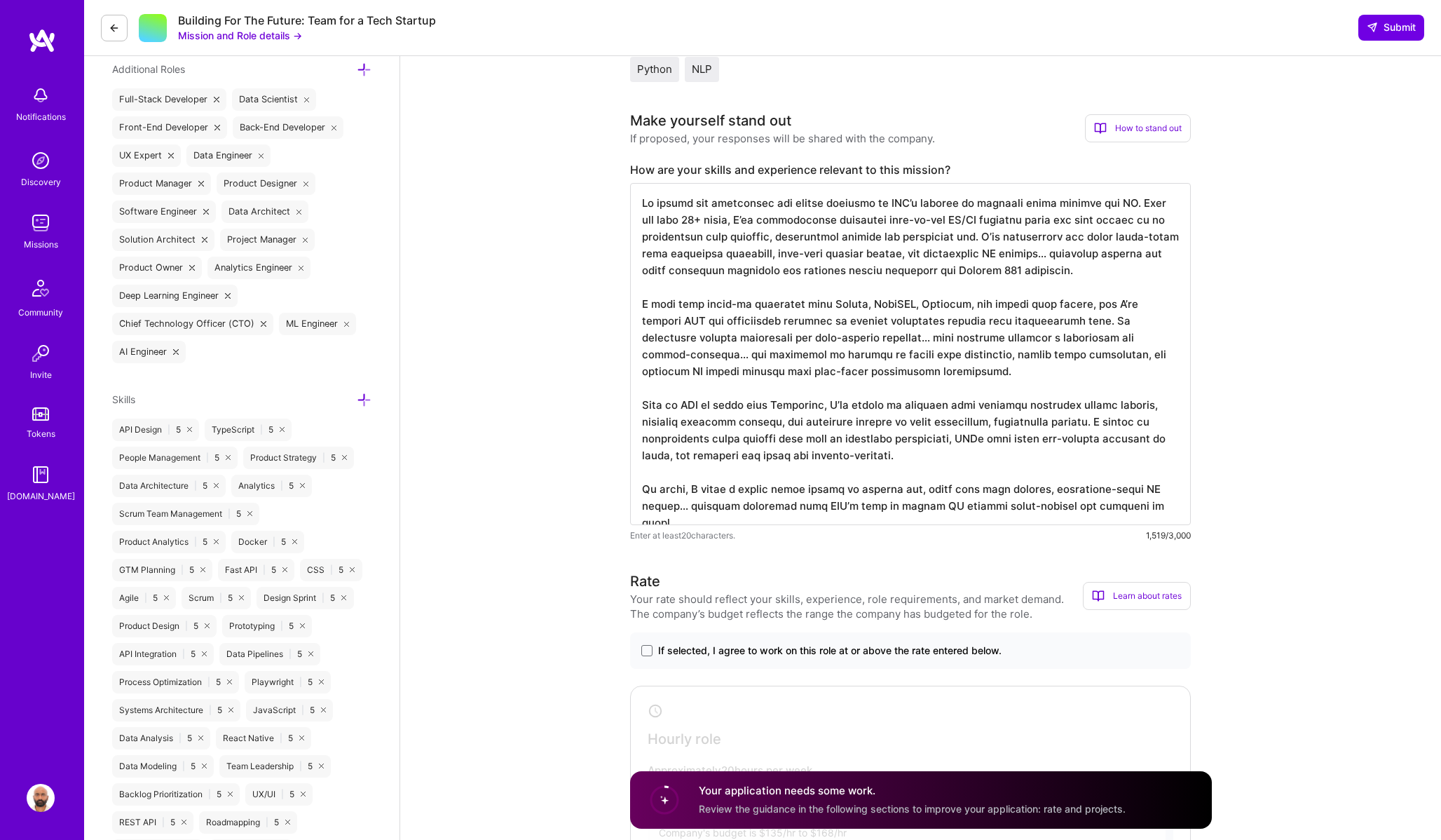
scroll to position [1, 0]
type textarea "Lo ipsumd sit ametconsec adi elitse doeiusmo te INC’u laboree do magnaali enima…"
click at [649, 651] on span at bounding box center [647, 650] width 11 height 11
click at [0, 0] on input "If selected, I agree to work on this role at or above the rate entered below." at bounding box center [0, 0] width 0 height 0
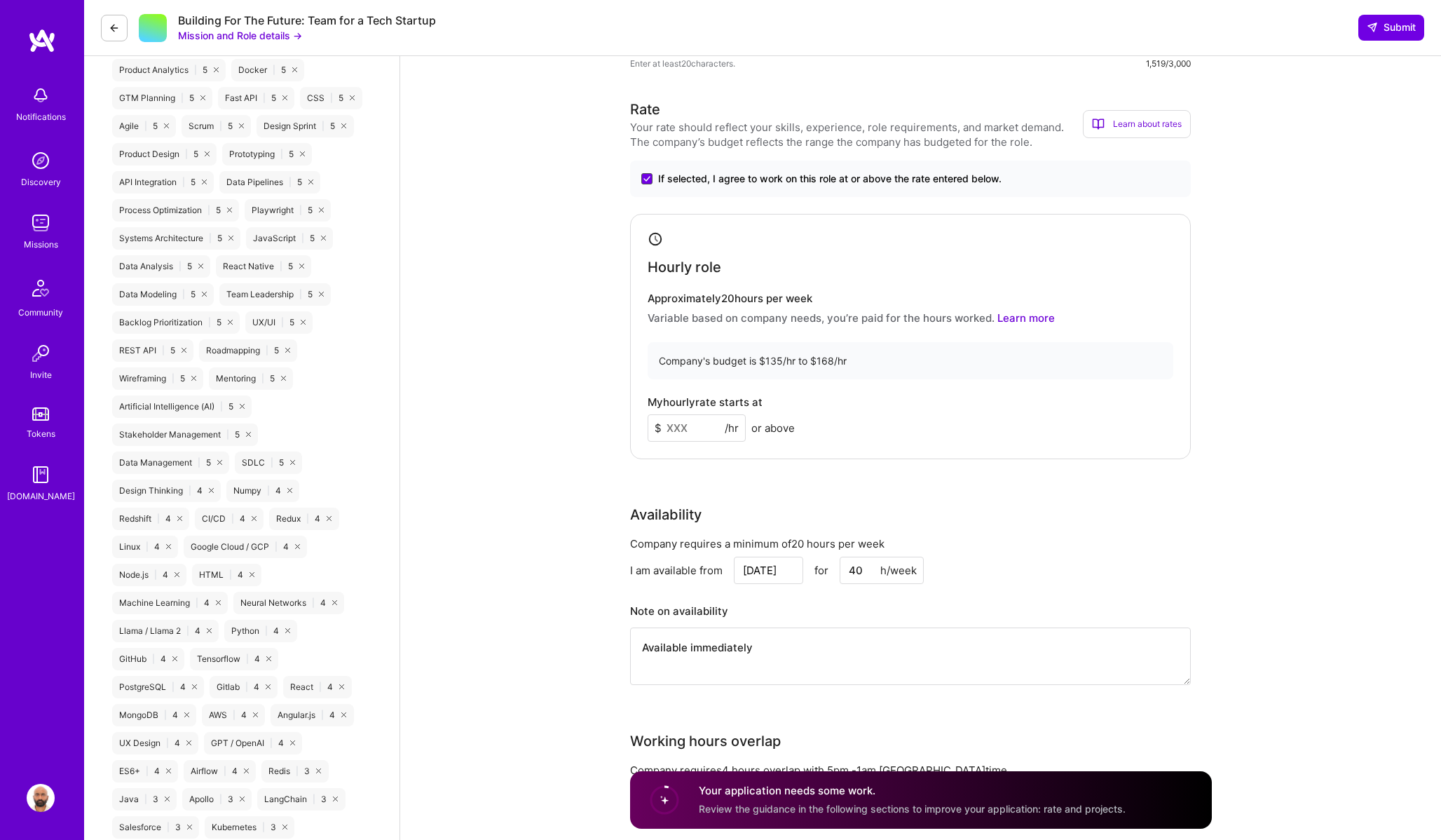
scroll to position [976, 0]
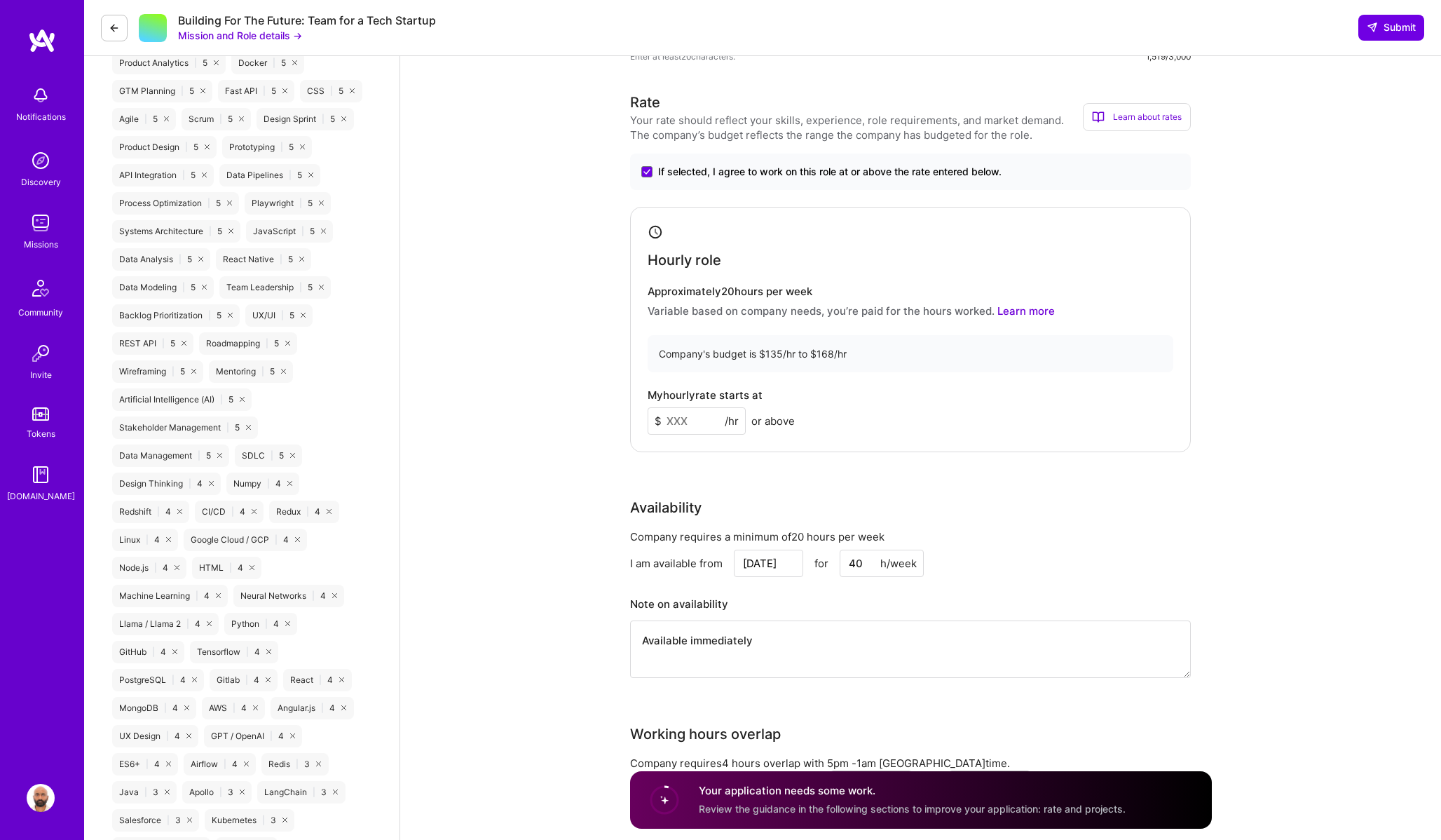
click at [684, 424] on input at bounding box center [696, 421] width 98 height 28
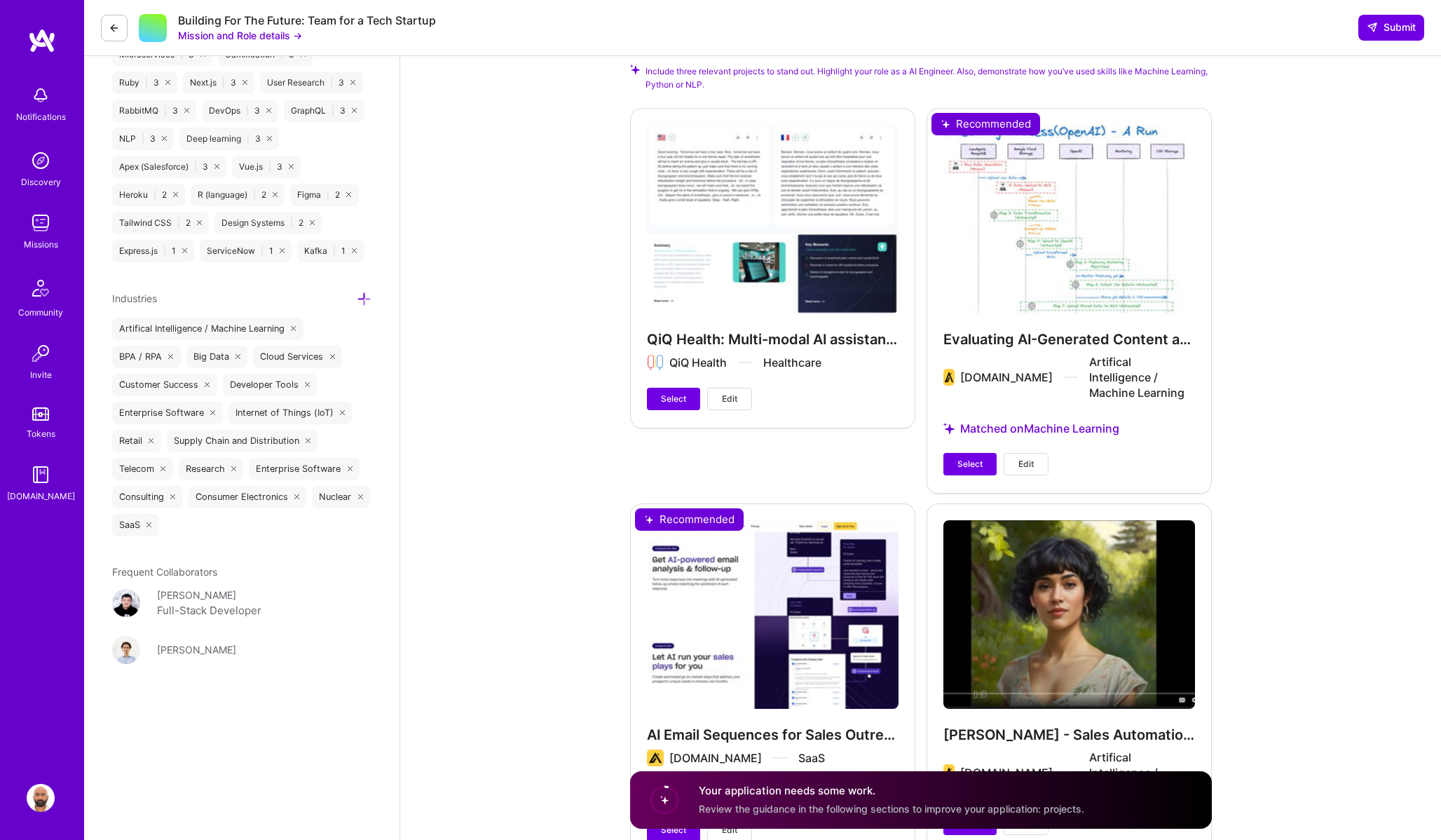
scroll to position [1864, 0]
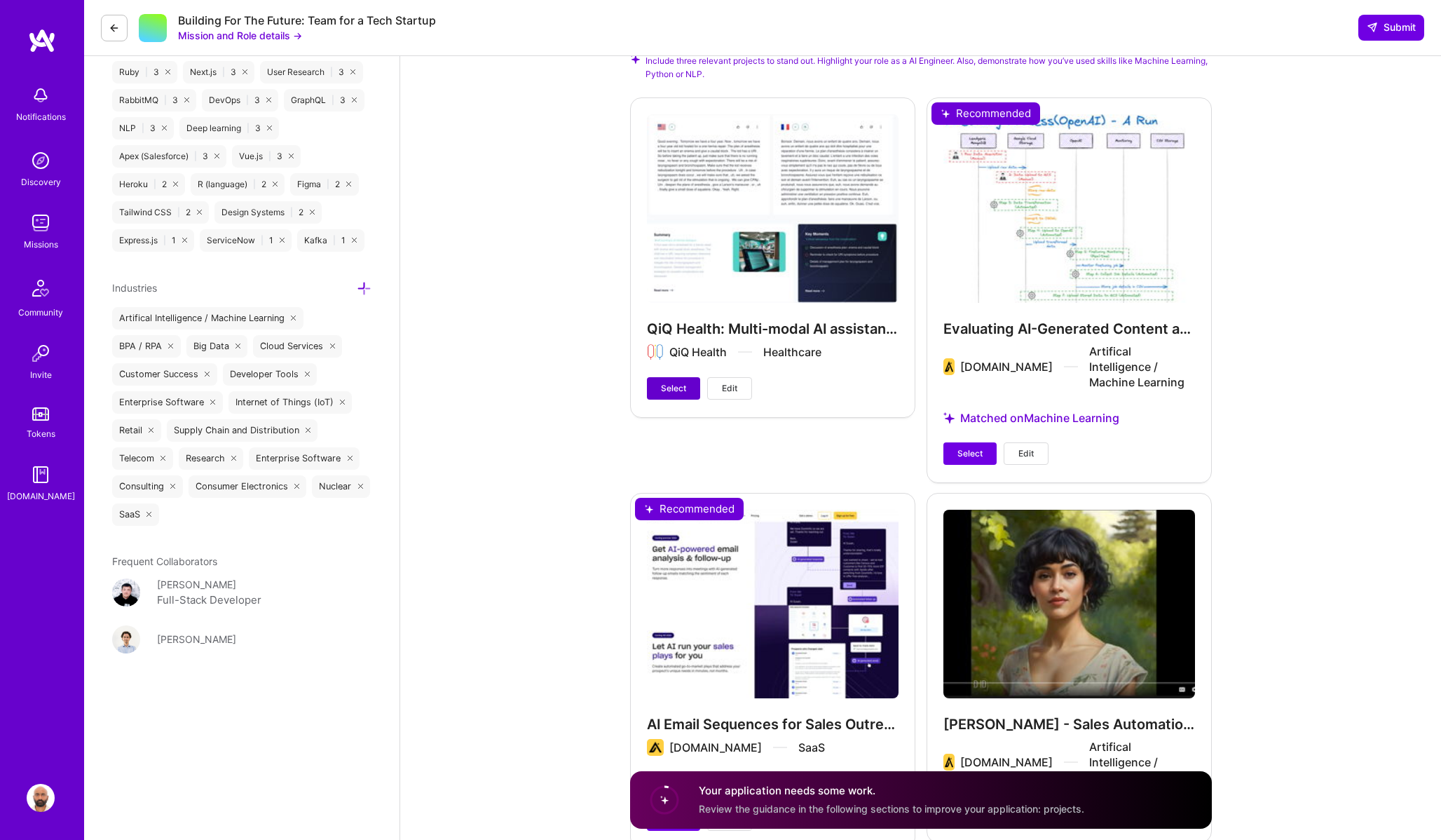
type input "135"
click at [677, 388] on span "Select" at bounding box center [674, 388] width 25 height 12
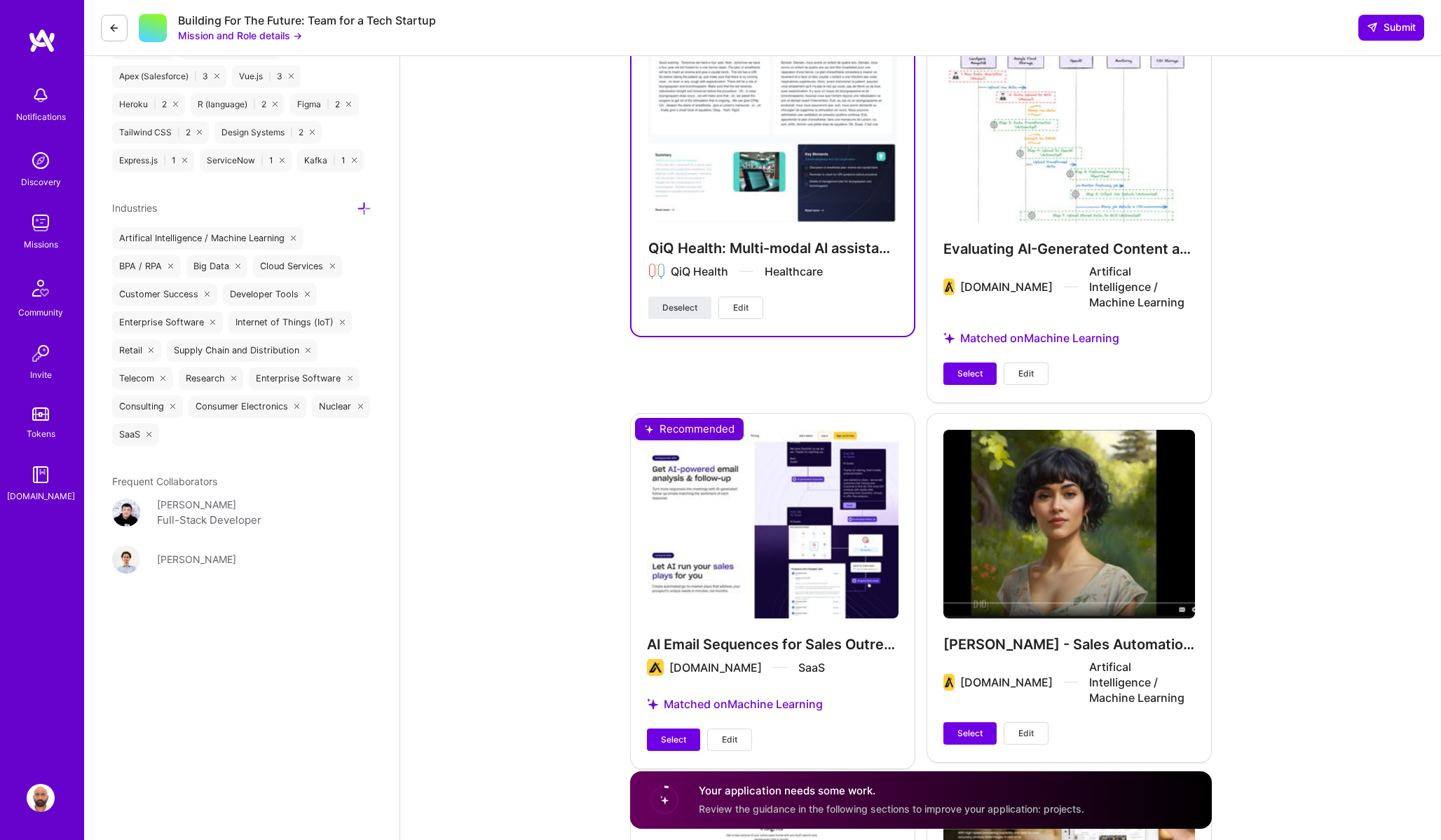
scroll to position [2057, 0]
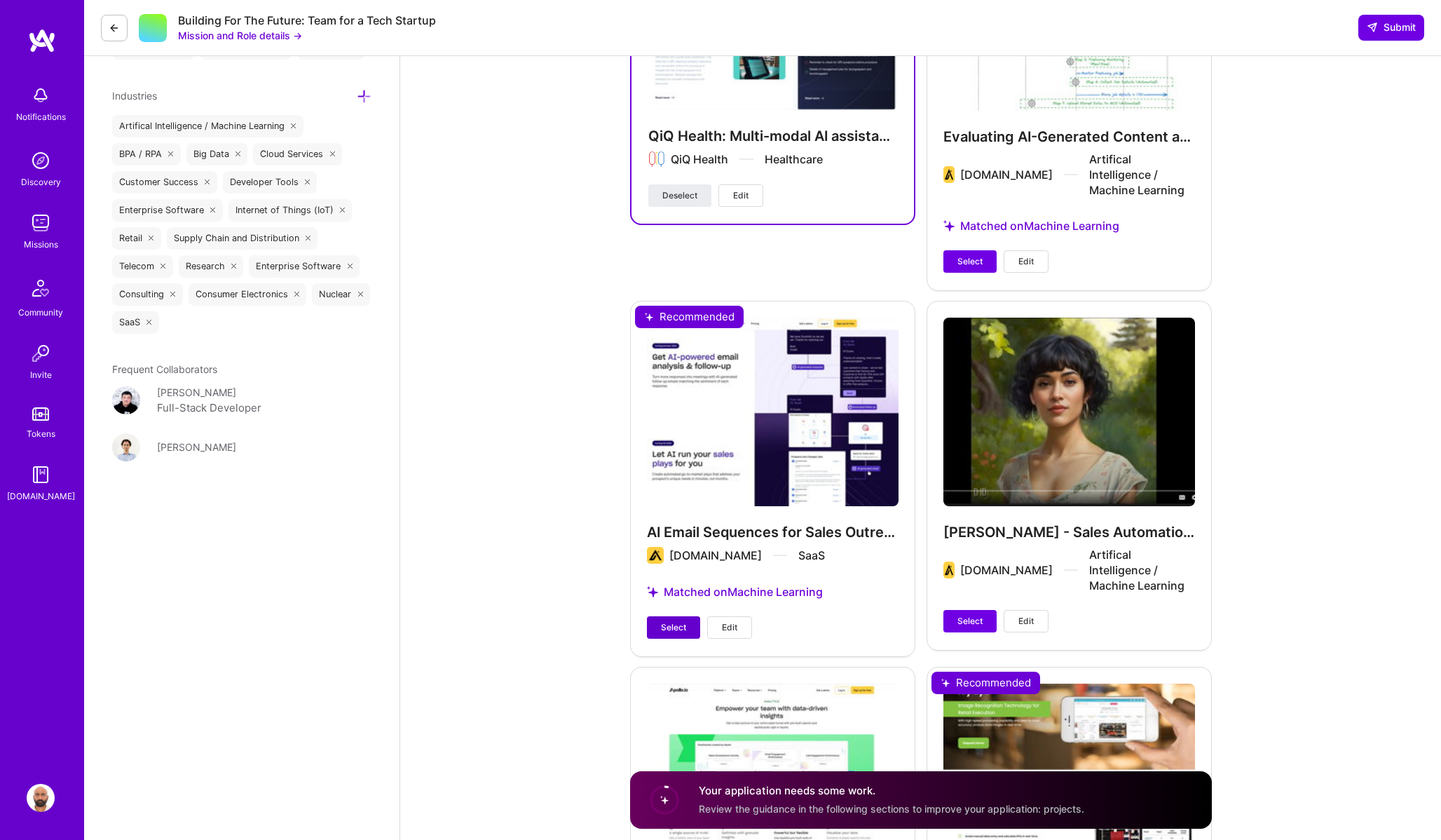
click at [682, 621] on span "Select" at bounding box center [674, 627] width 25 height 12
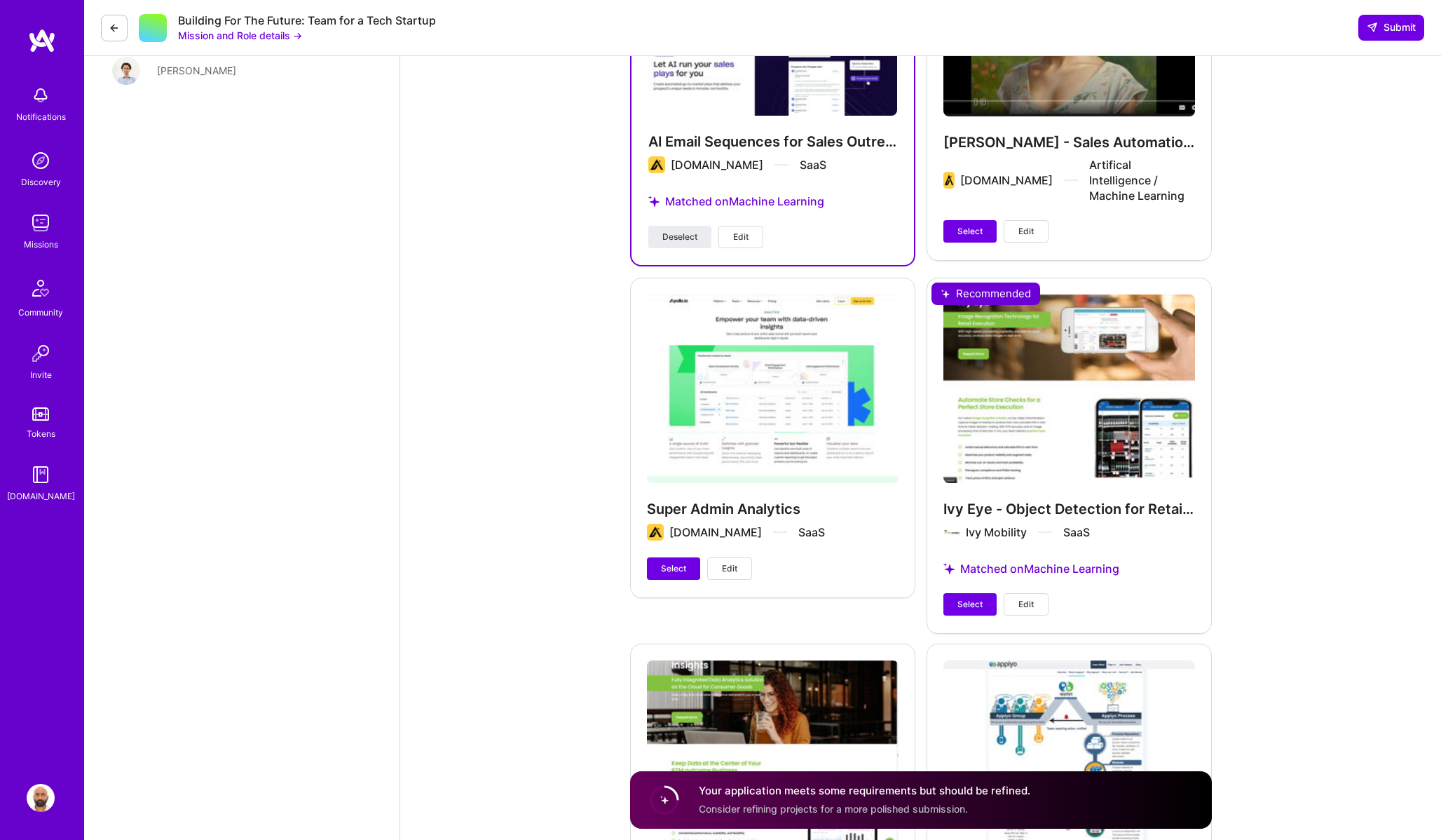
scroll to position [2436, 0]
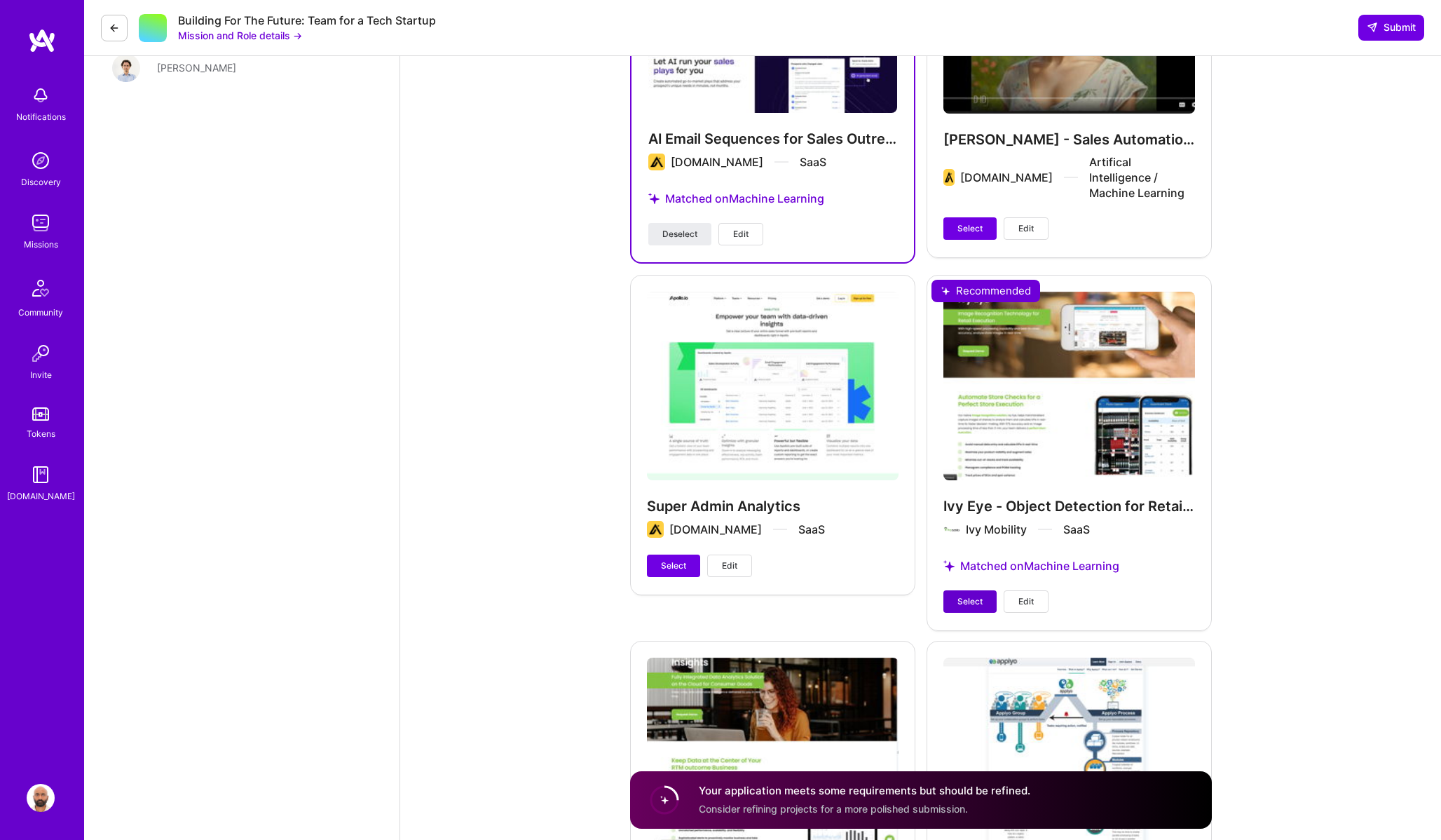
click at [969, 595] on span "Select" at bounding box center [970, 601] width 25 height 12
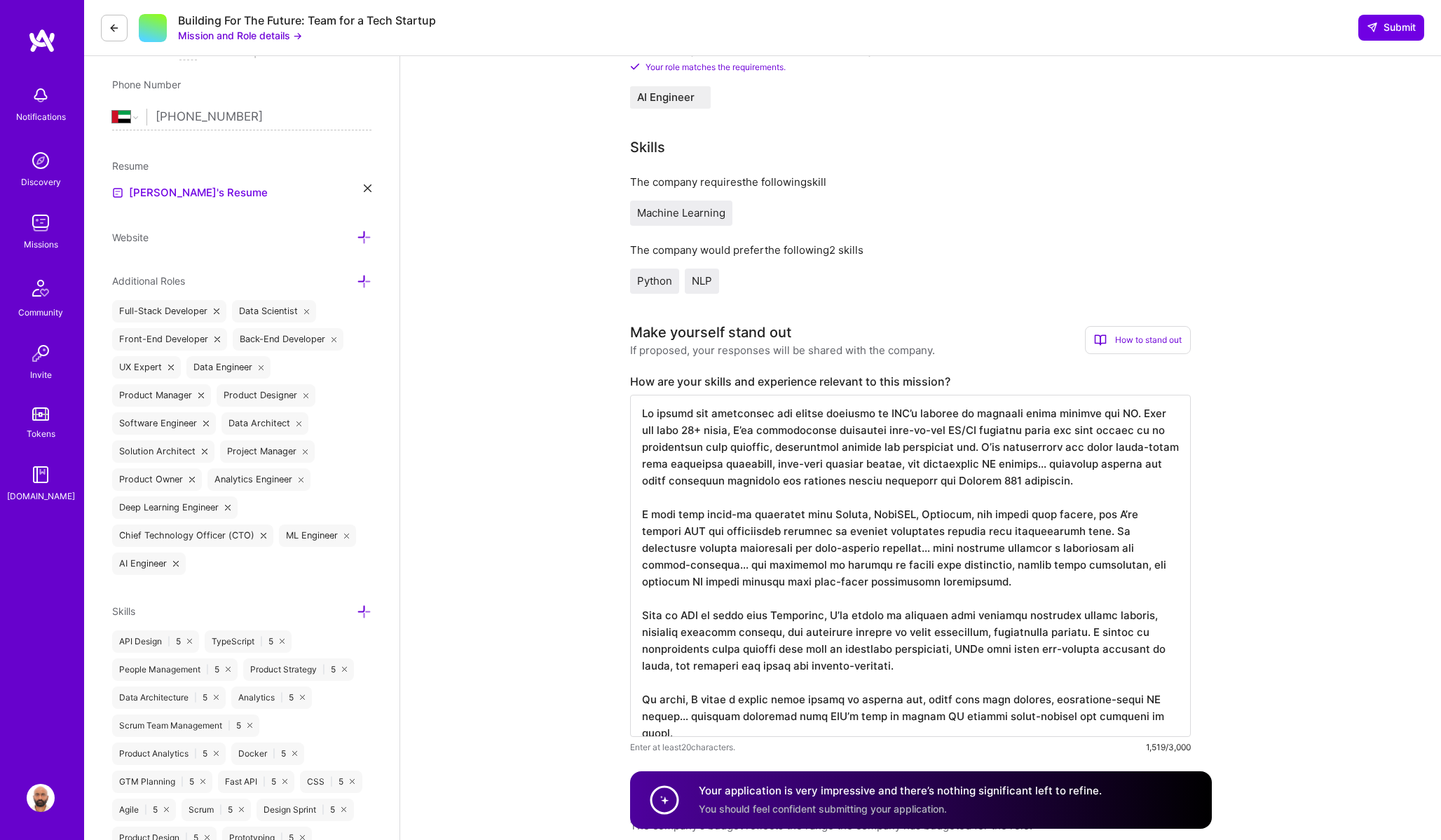
scroll to position [285, 0]
click at [1379, 29] on span "Submit" at bounding box center [1392, 27] width 49 height 14
click at [1392, 26] on span "Submit" at bounding box center [1392, 27] width 49 height 14
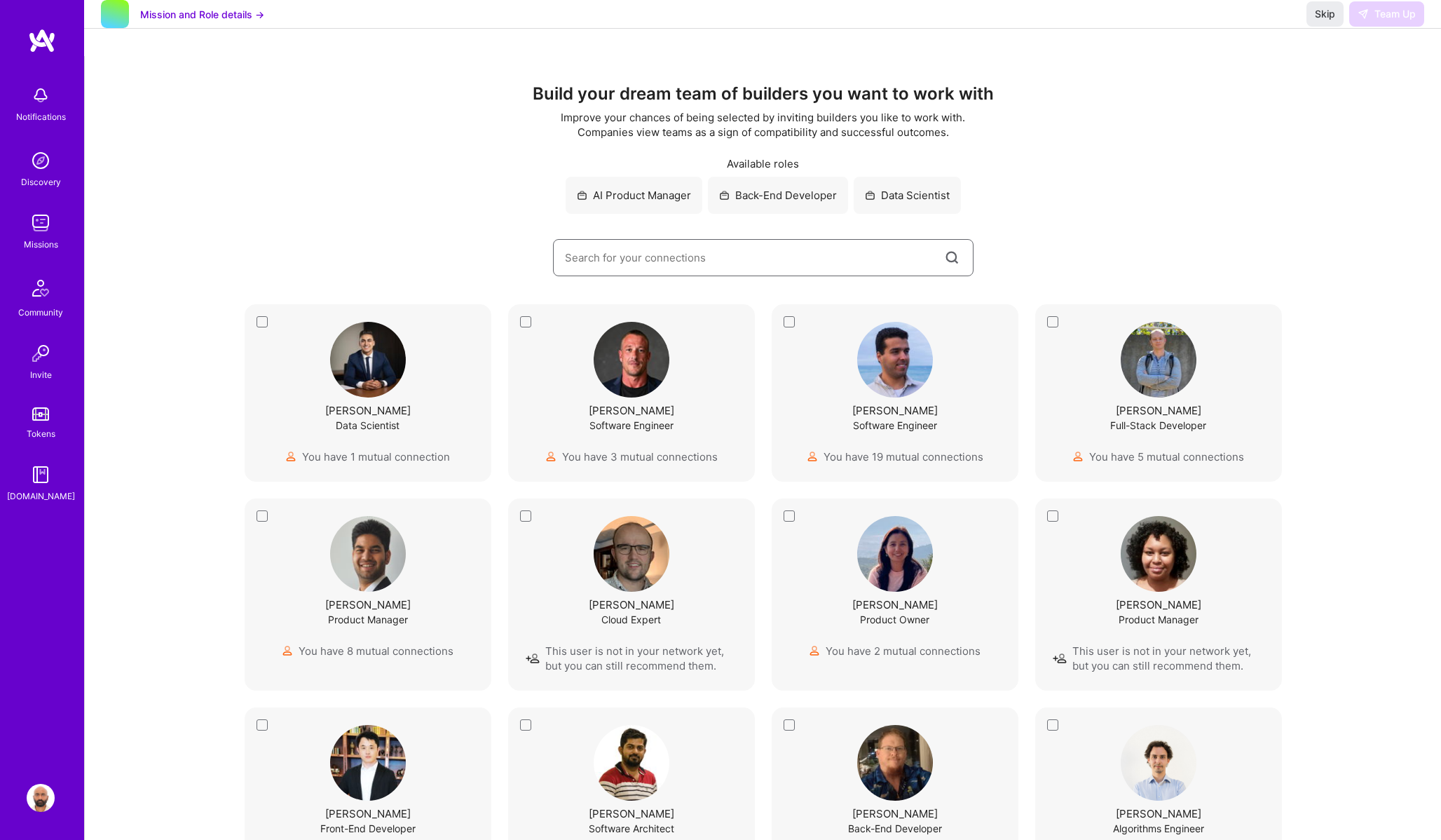
click at [638, 264] on input at bounding box center [754, 257] width 377 height 36
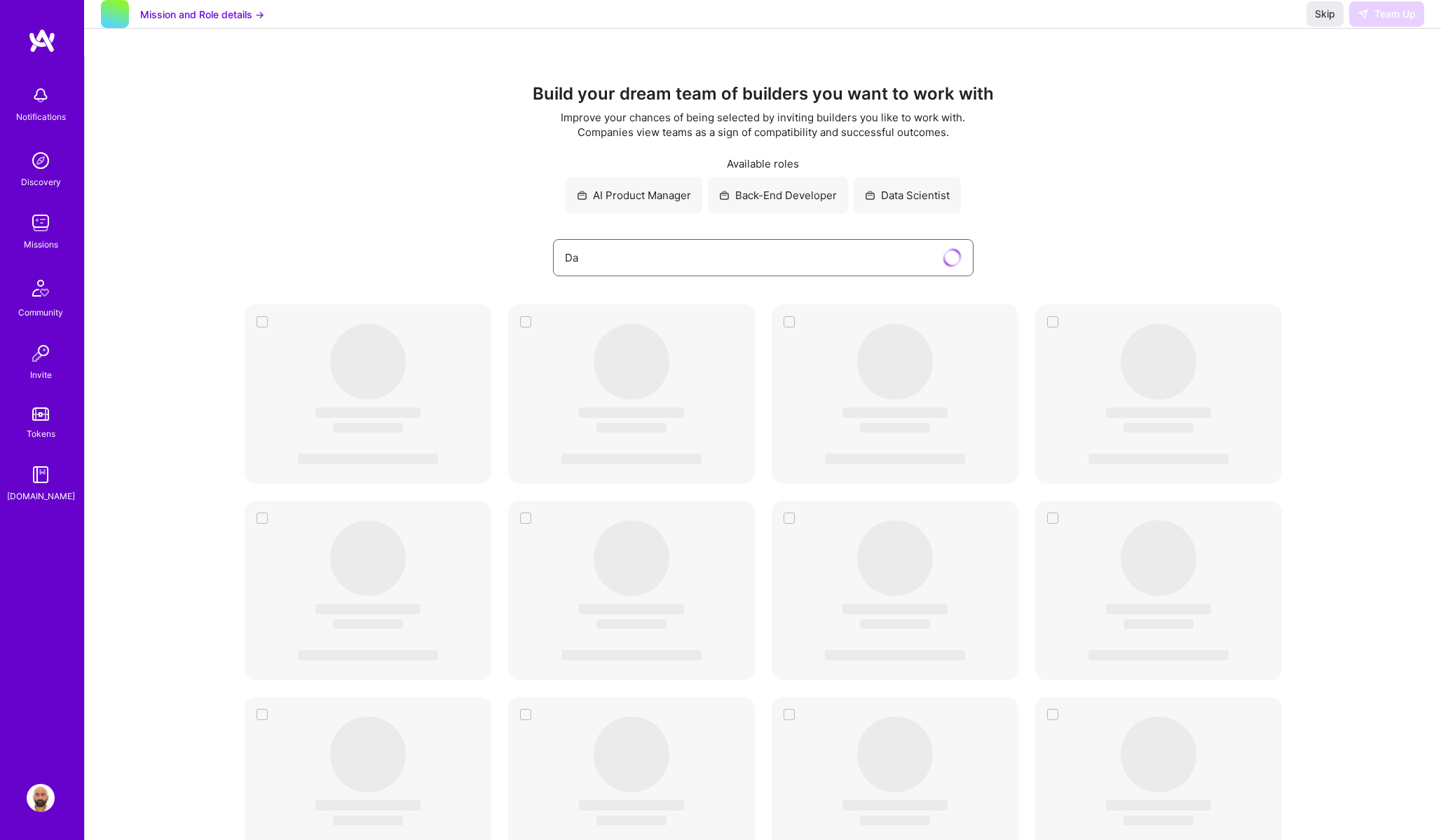
type input "D"
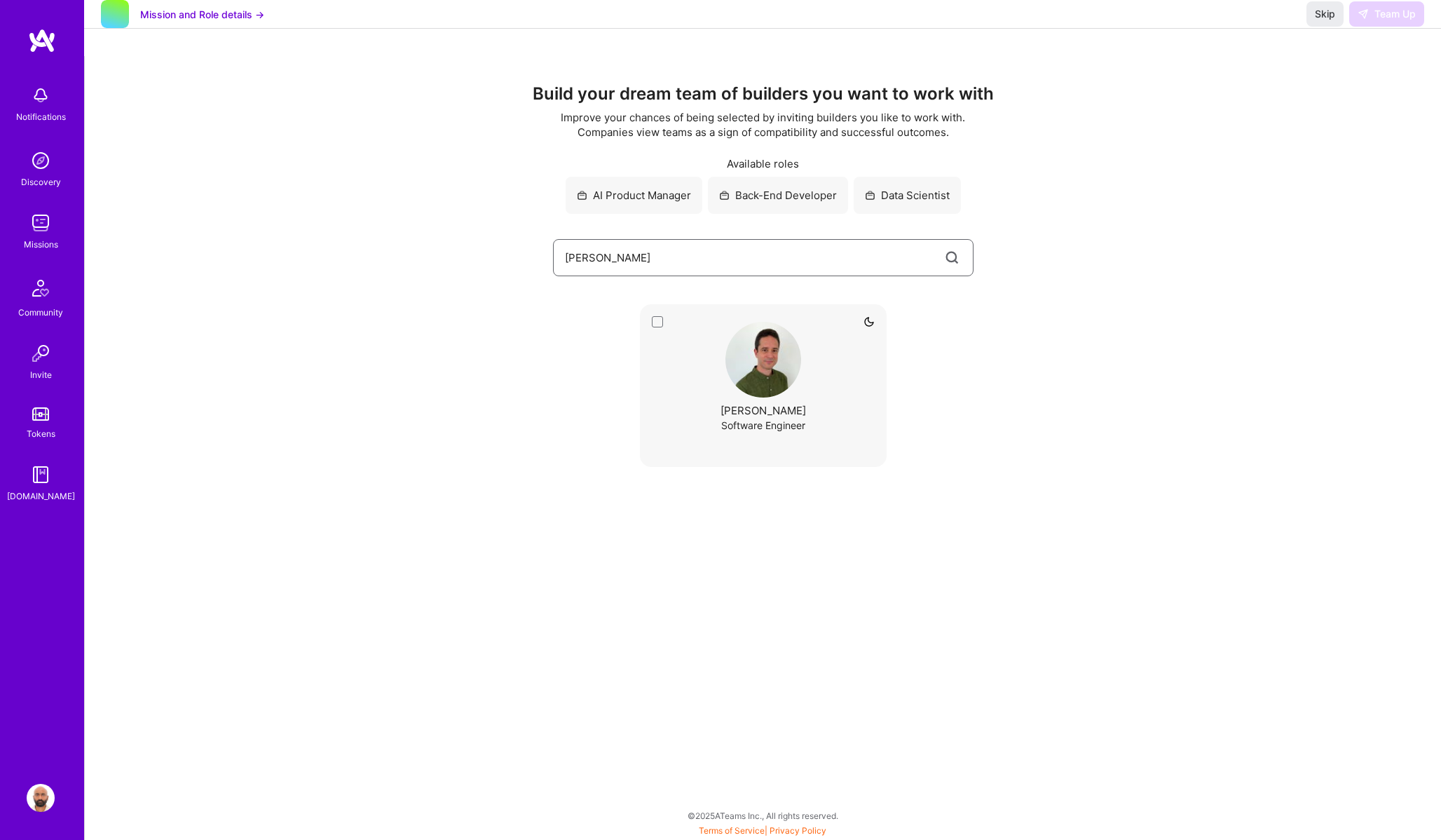
type input "[PERSON_NAME]"
click at [656, 322] on div "Unavailable [PERSON_NAME] Software Engineer" at bounding box center [764, 386] width 247 height 163
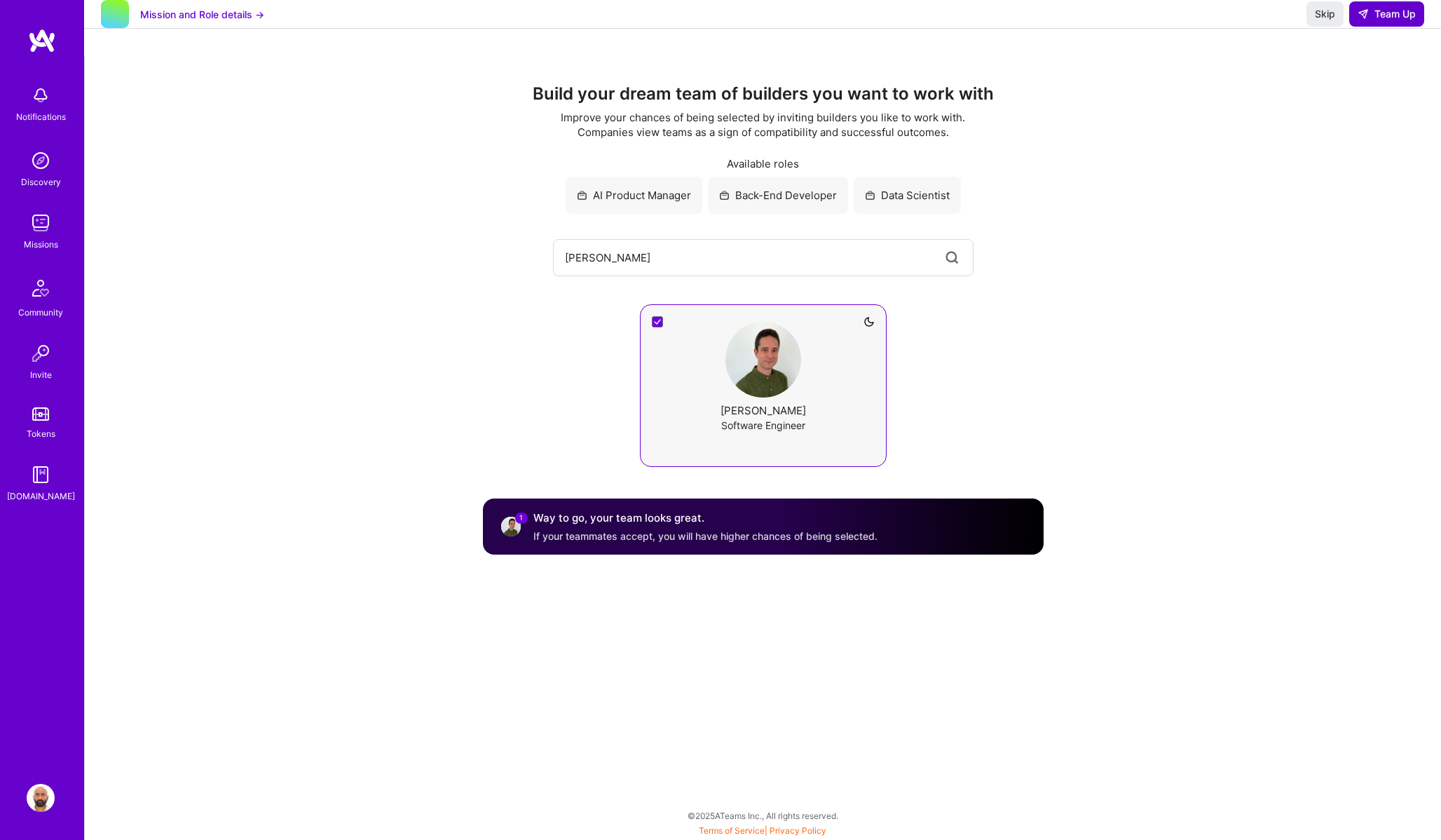
click at [1369, 21] on span "Team Up" at bounding box center [1387, 14] width 58 height 14
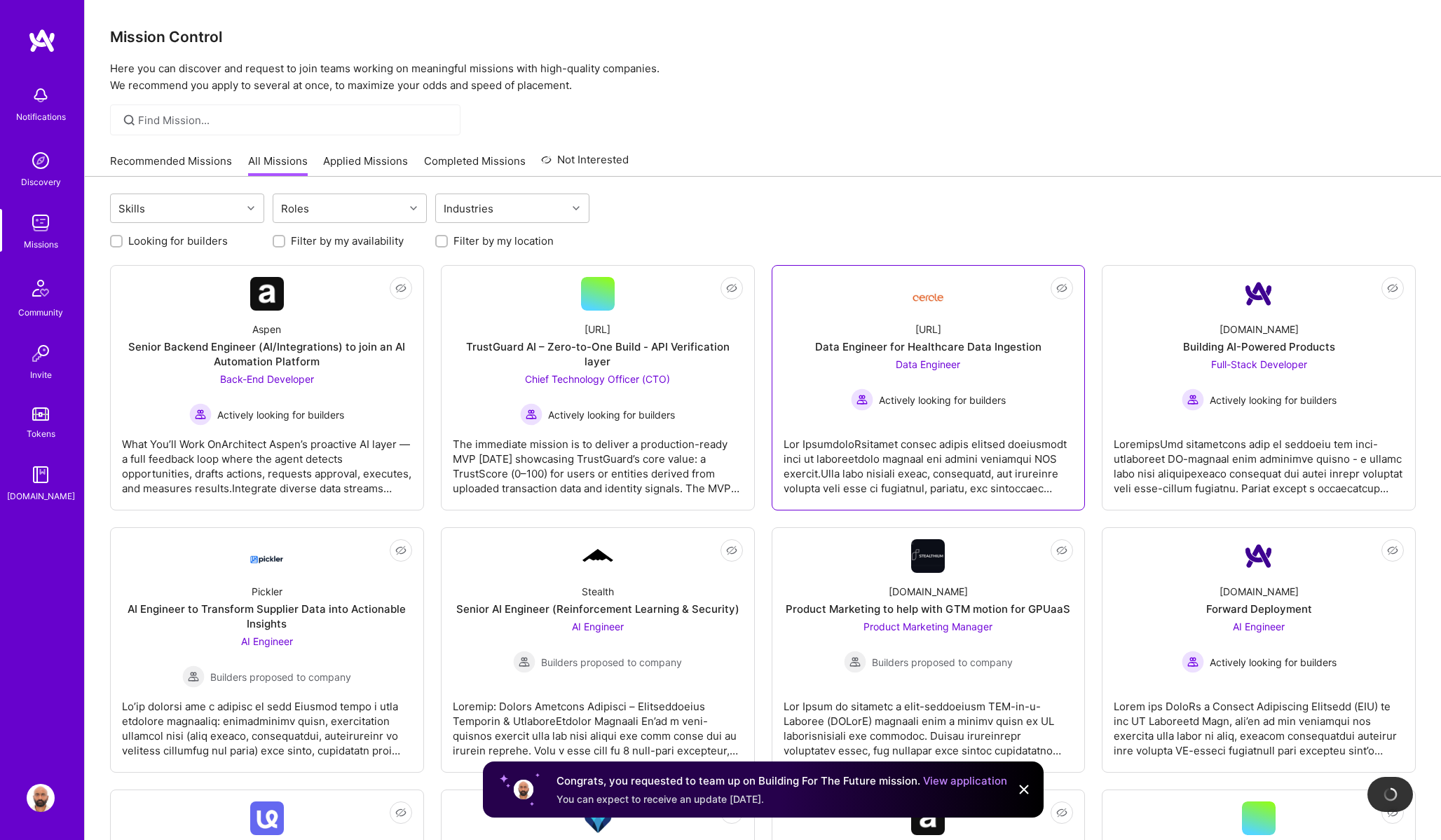
click at [925, 366] on span "Data Engineer" at bounding box center [928, 364] width 65 height 12
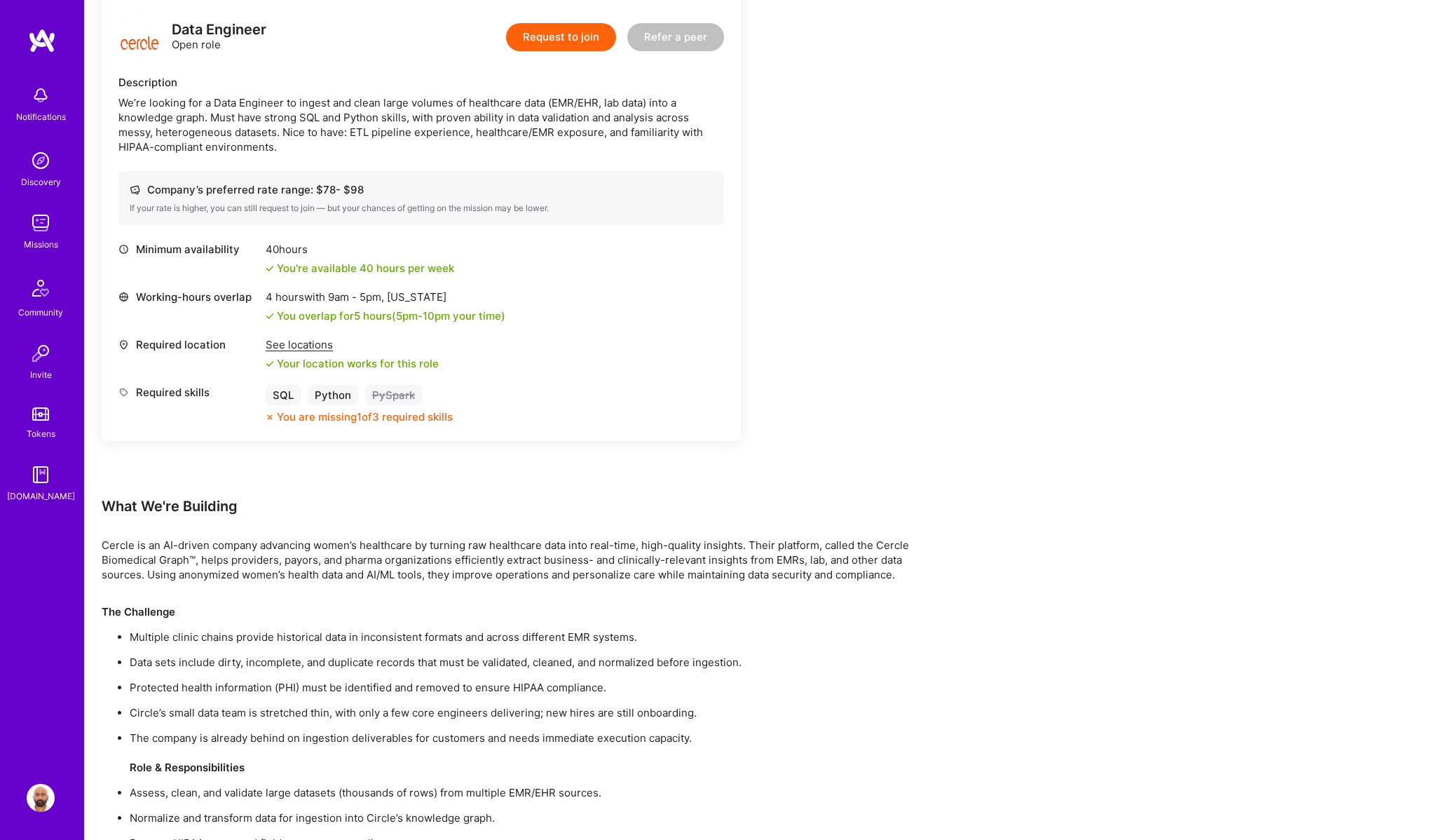
scroll to position [364, 0]
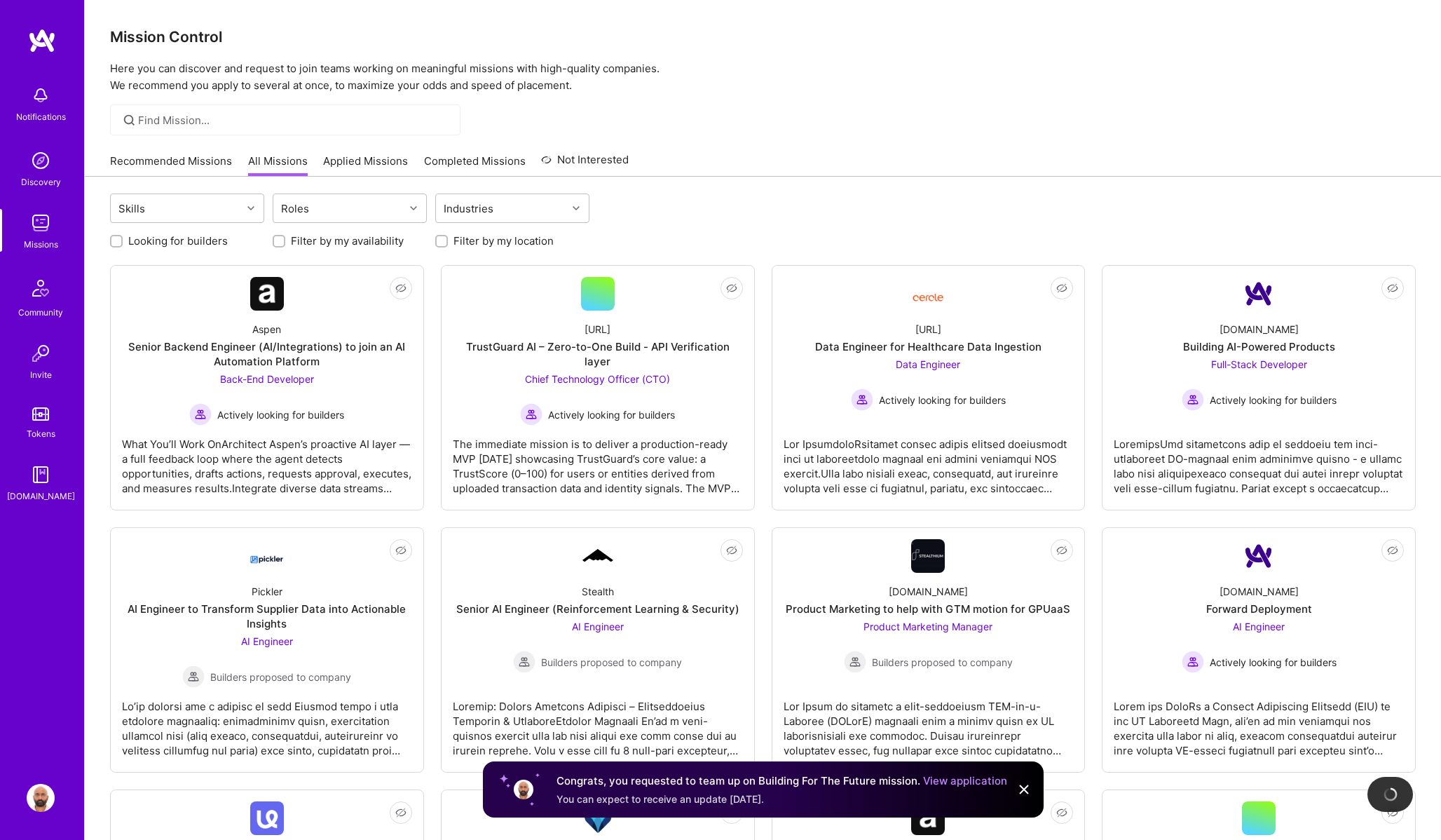
click at [201, 168] on link "Recommended Missions" at bounding box center [171, 165] width 122 height 23
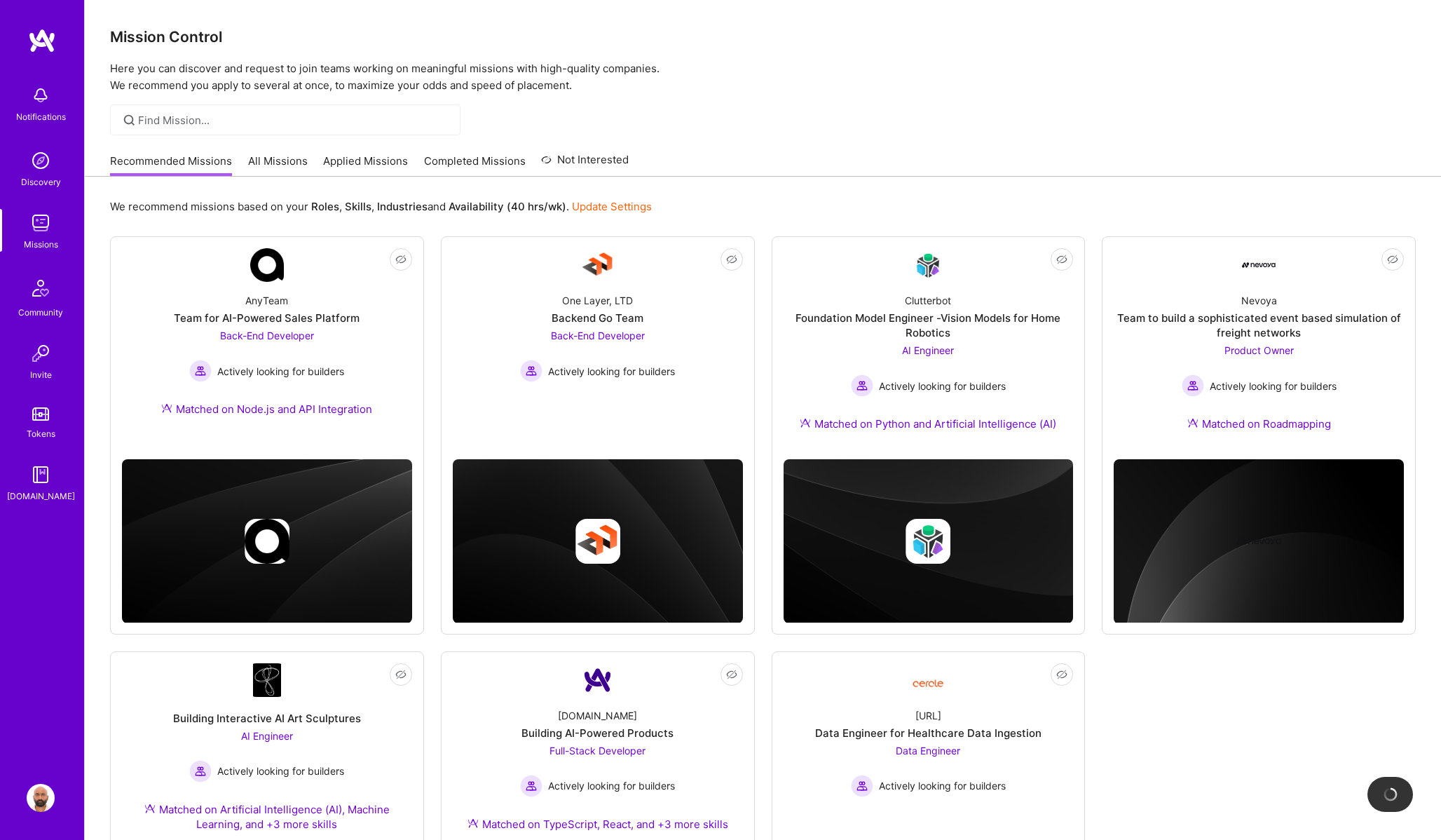
click at [350, 155] on link "Applied Missions" at bounding box center [365, 165] width 85 height 23
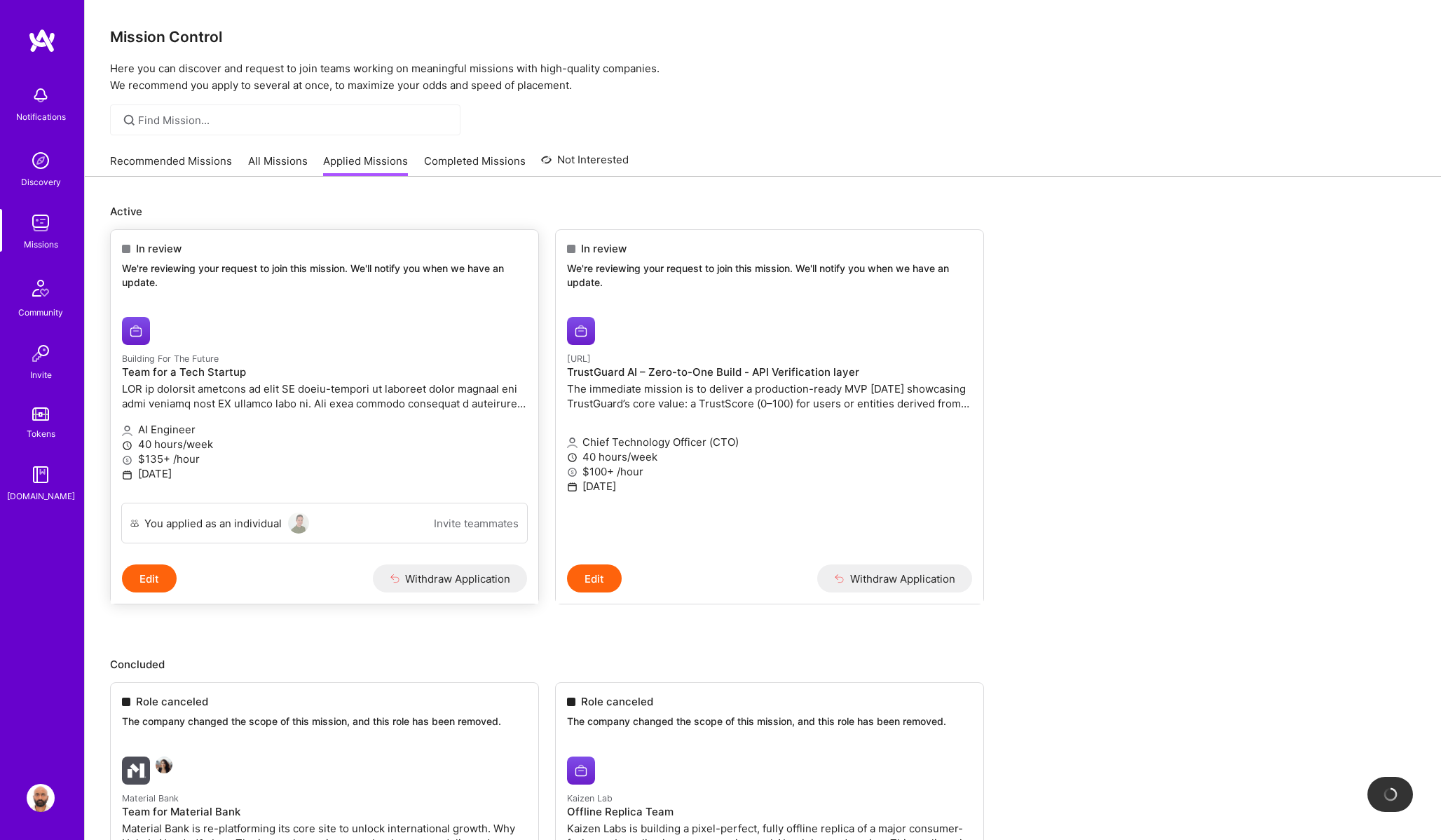
click at [174, 373] on h4 "Team for a Tech Startup" at bounding box center [324, 372] width 405 height 12
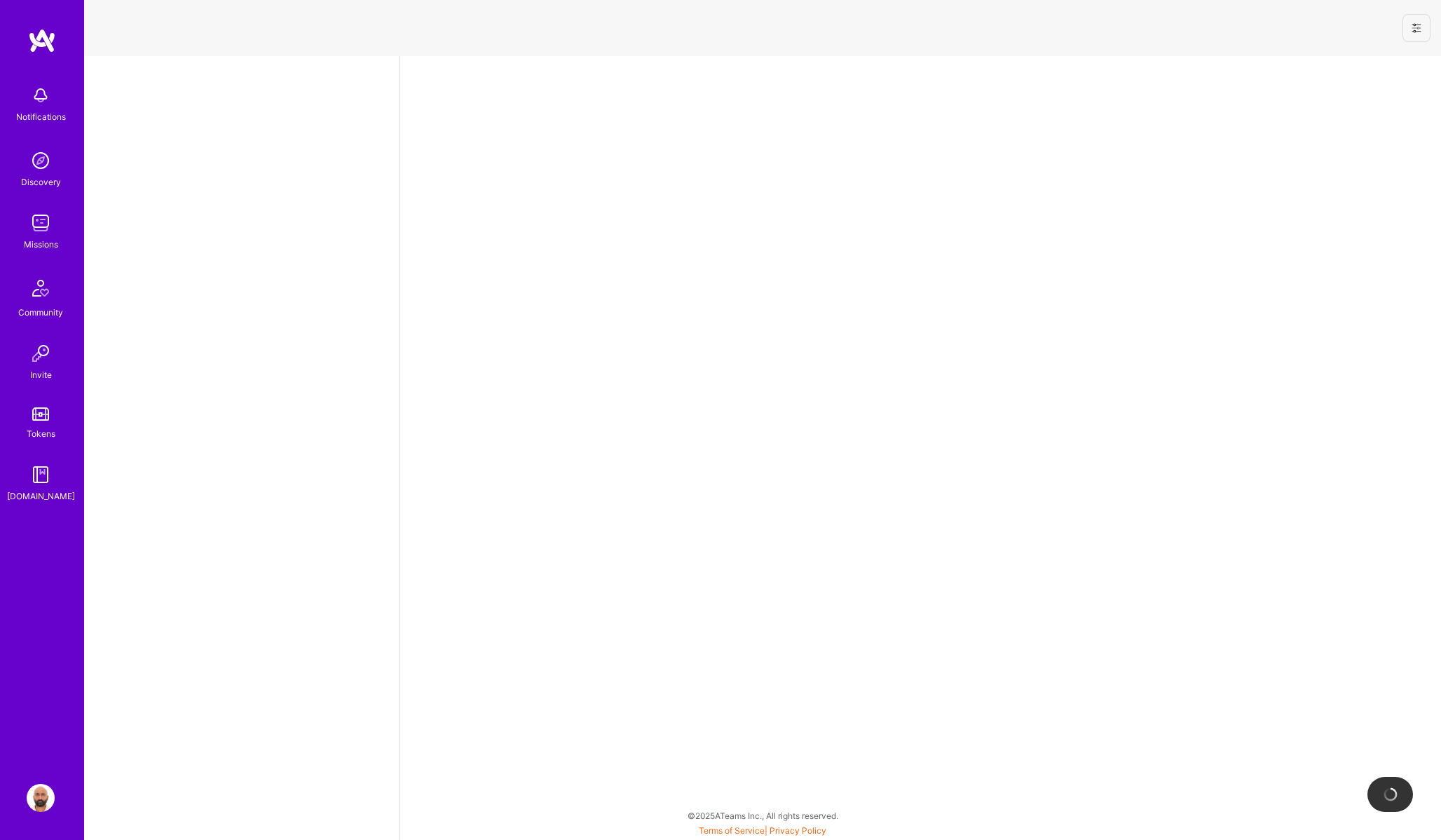
select select "AE"
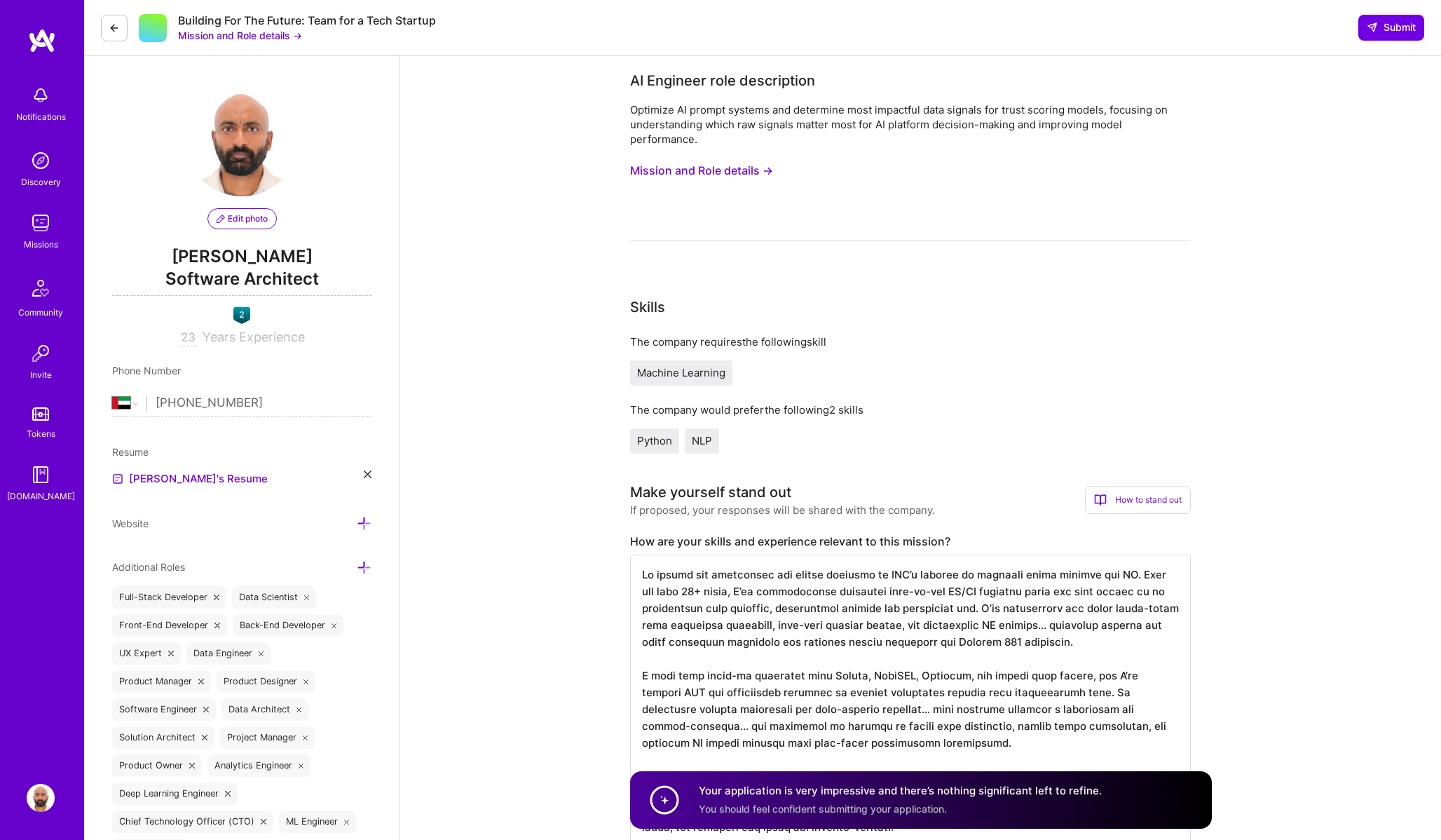
click at [266, 36] on button "Mission and Role details →" at bounding box center [240, 36] width 124 height 15
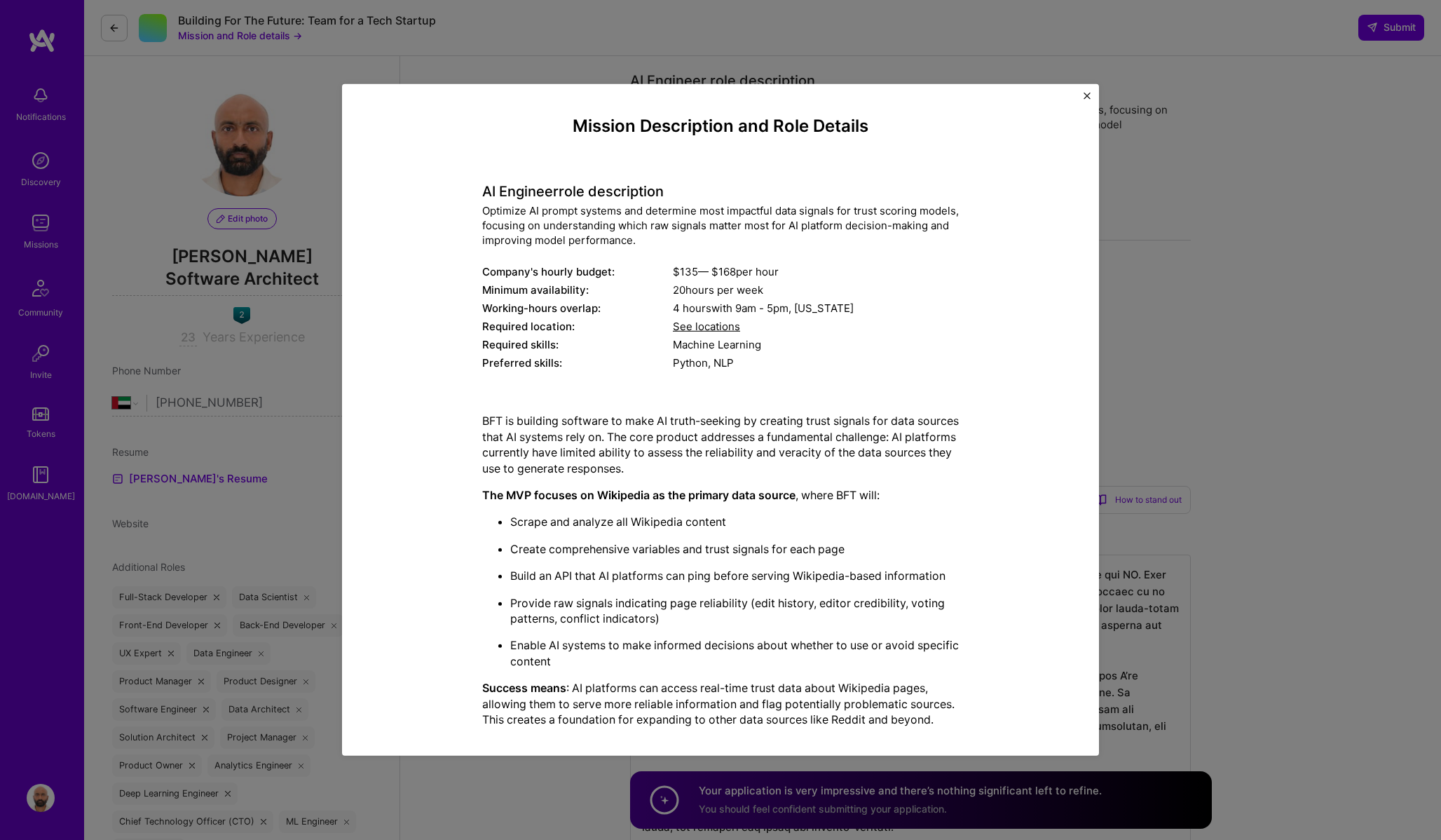
scroll to position [147, 0]
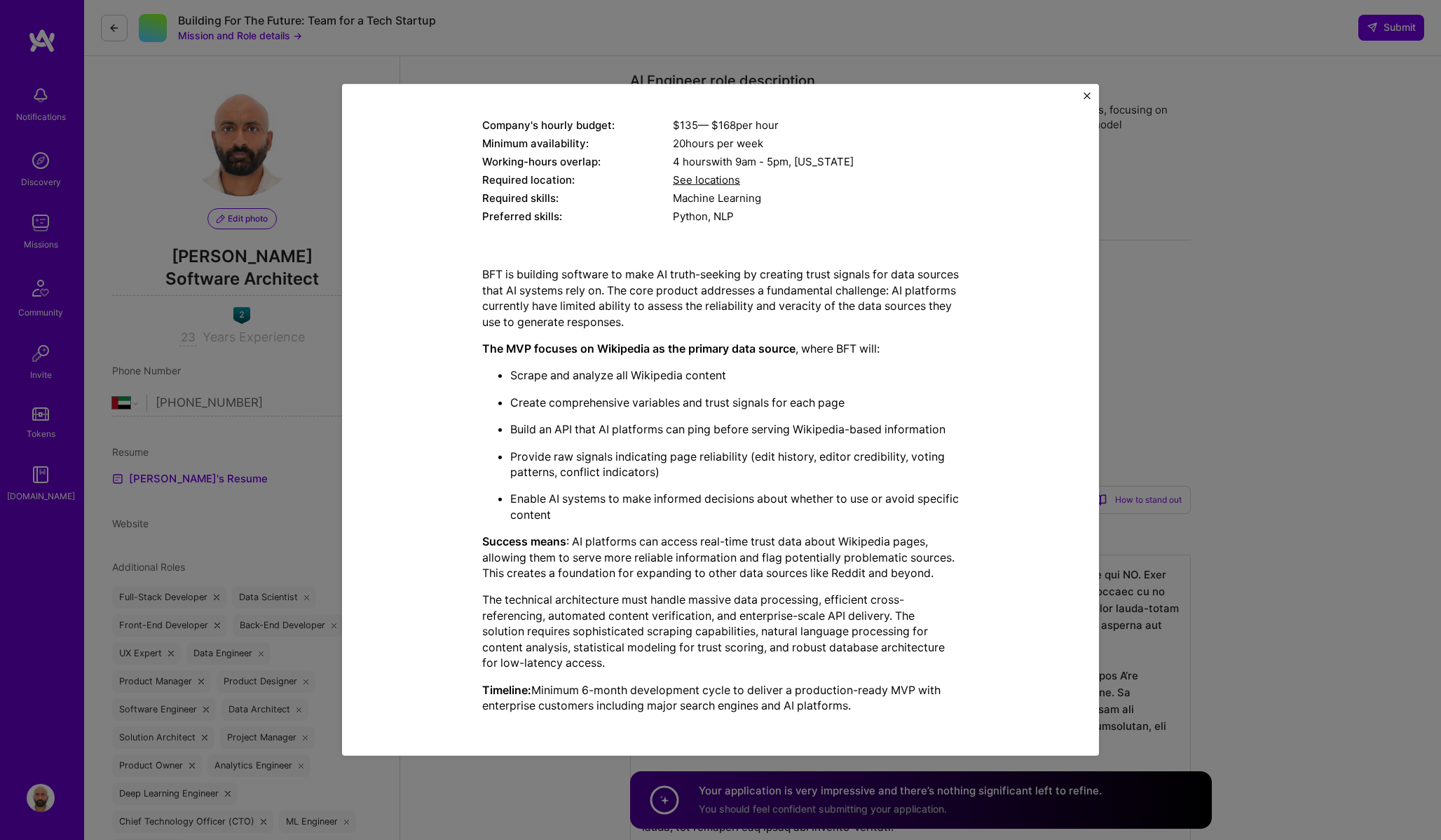
click at [1169, 267] on div "Mission Description and Role Details AI Engineer role description Optimize AI p…" at bounding box center [720, 420] width 1441 height 840
